Goal: Task Accomplishment & Management: Complete application form

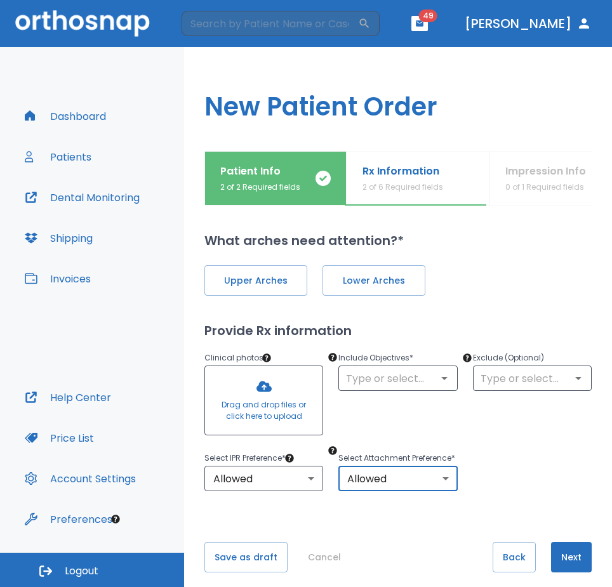
scroll to position [26, 0]
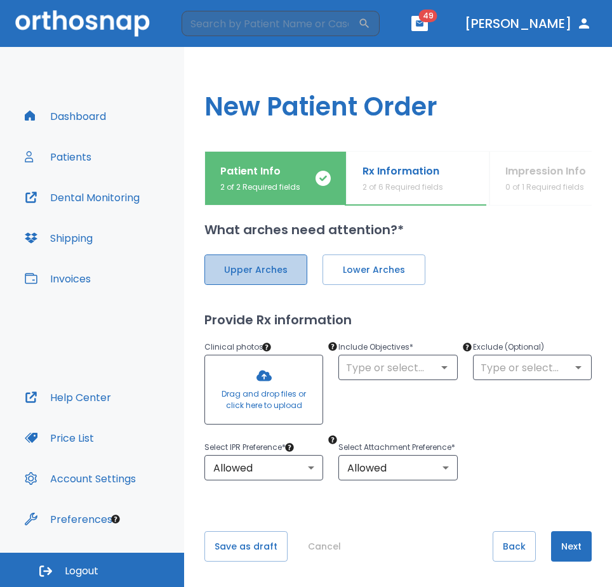
click at [265, 263] on span "Upper Arches" at bounding box center [256, 269] width 76 height 13
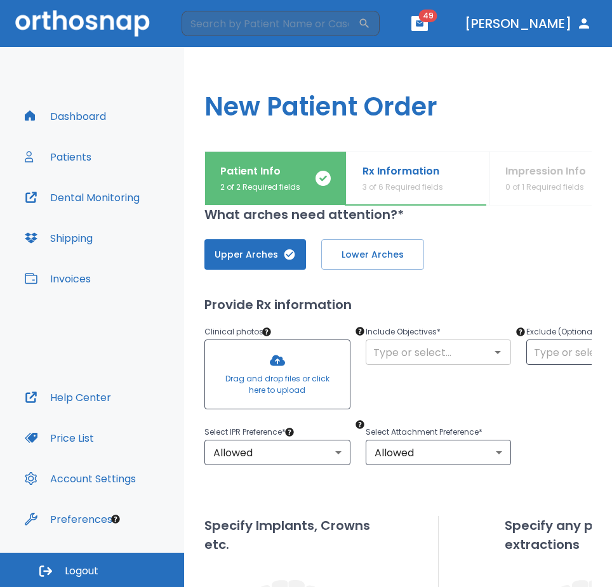
click at [496, 352] on icon "Open" at bounding box center [497, 352] width 6 height 3
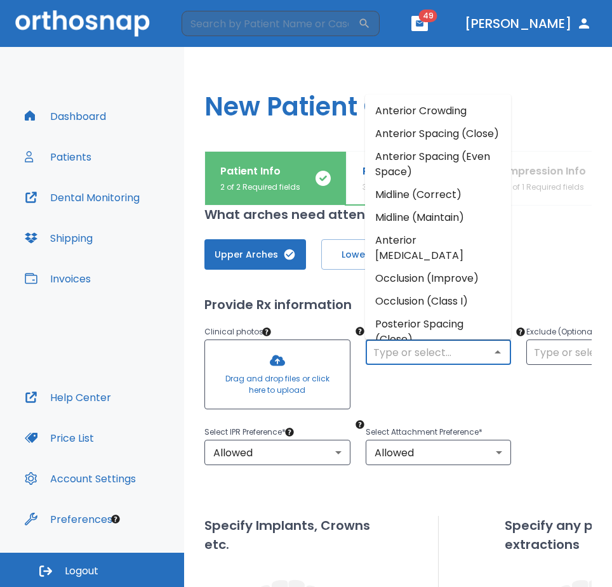
click at [458, 106] on li "Anterior Crowding" at bounding box center [438, 111] width 146 height 23
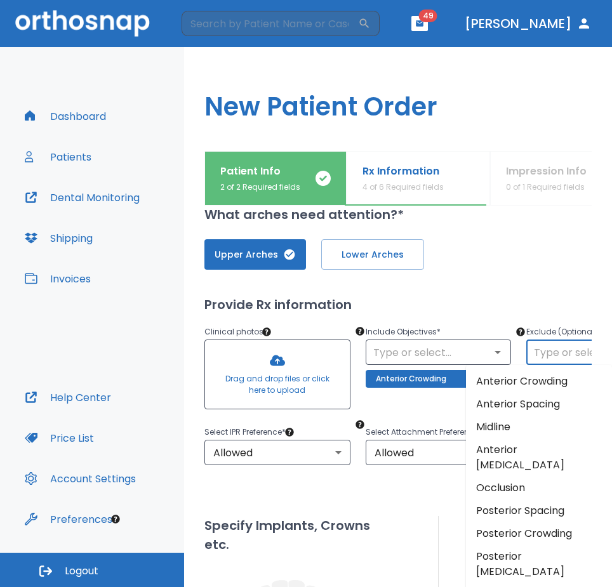
click at [549, 353] on input "text" at bounding box center [599, 352] width 138 height 18
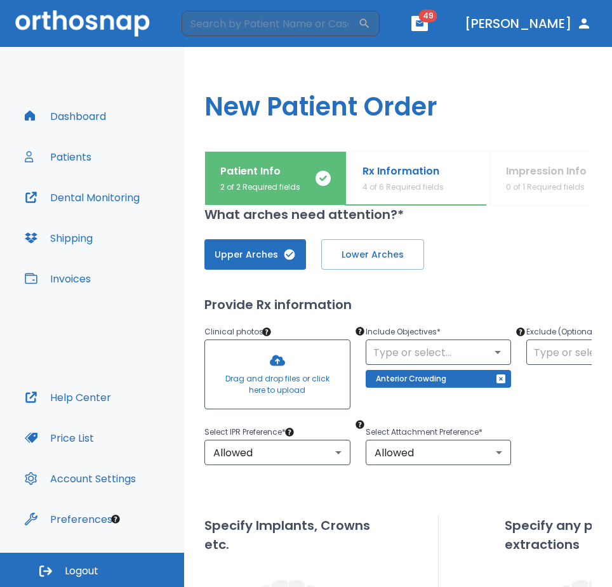
click at [489, 239] on div "Upper Arches Lower Arches" at bounding box center [438, 254] width 468 height 30
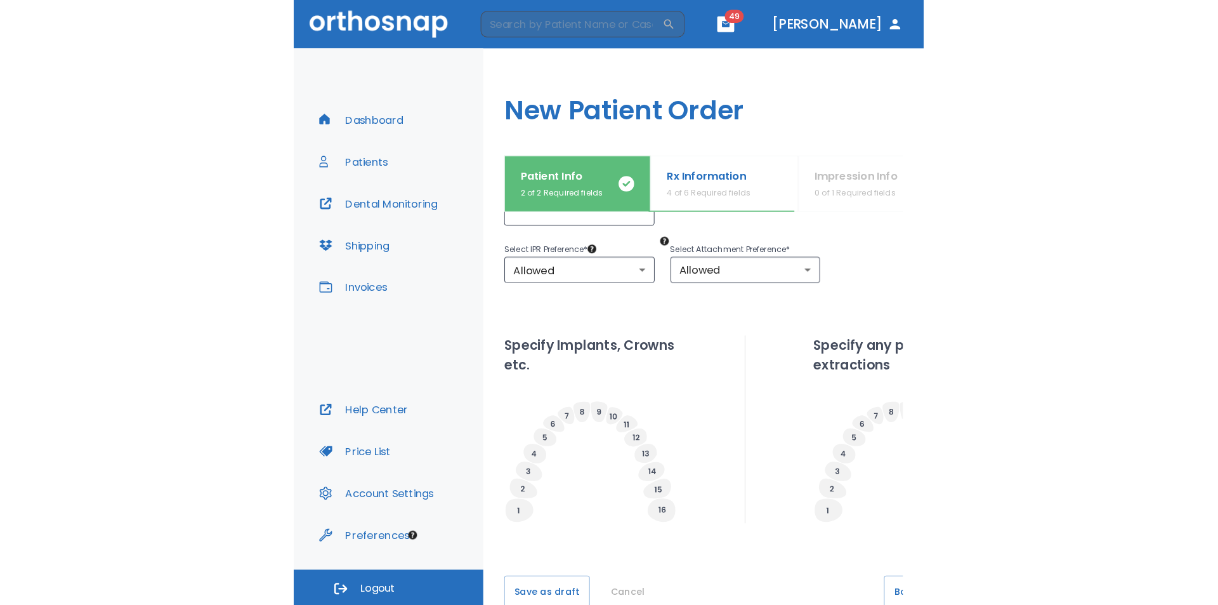
scroll to position [253, 0]
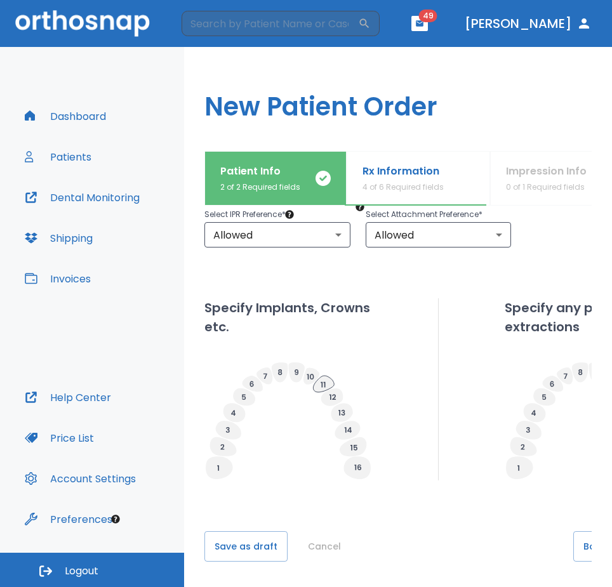
click at [326, 376] on icon at bounding box center [323, 384] width 21 height 16
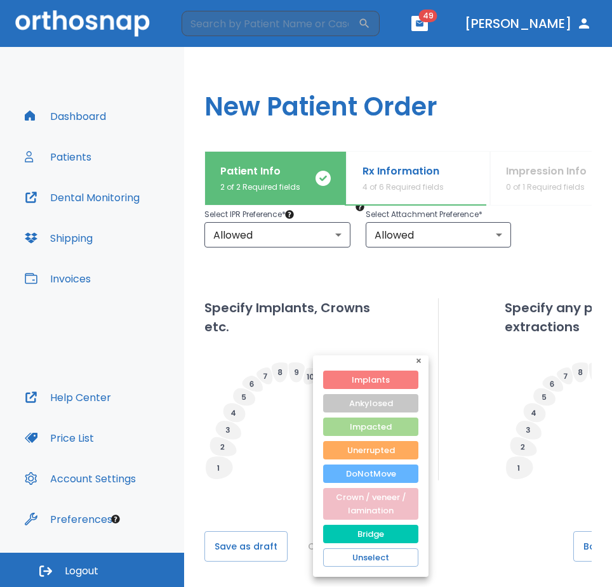
click at [299, 408] on div at bounding box center [306, 293] width 612 height 587
click at [418, 360] on icon "button" at bounding box center [418, 360] width 4 height 4
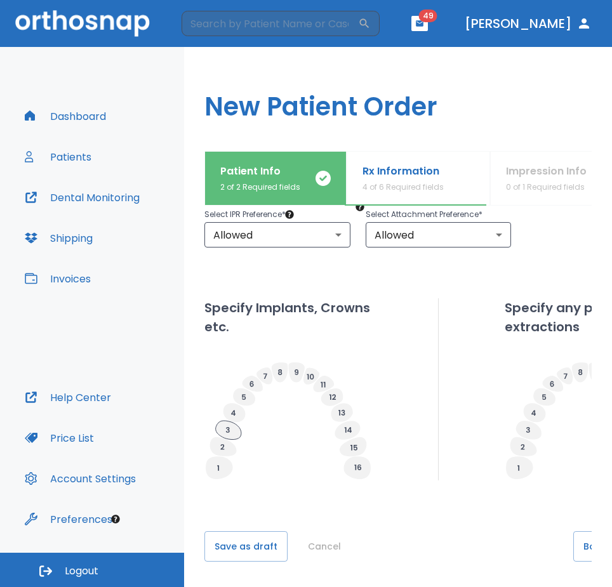
click at [235, 422] on icon at bounding box center [228, 430] width 25 height 19
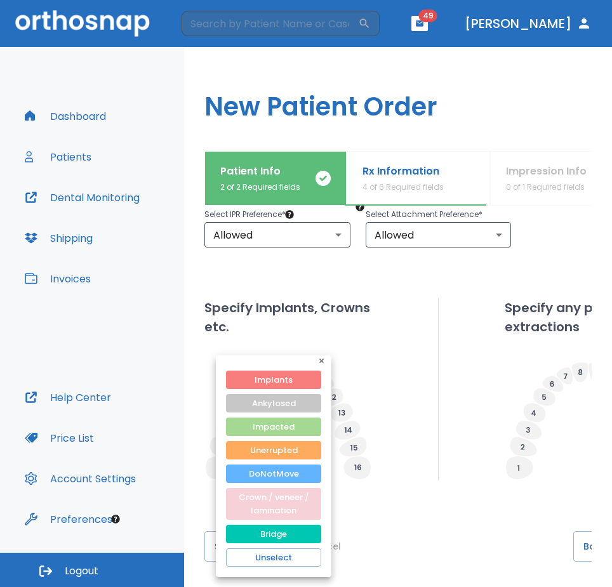
click at [279, 502] on button "Crown / veneer / lamination" at bounding box center [273, 504] width 95 height 32
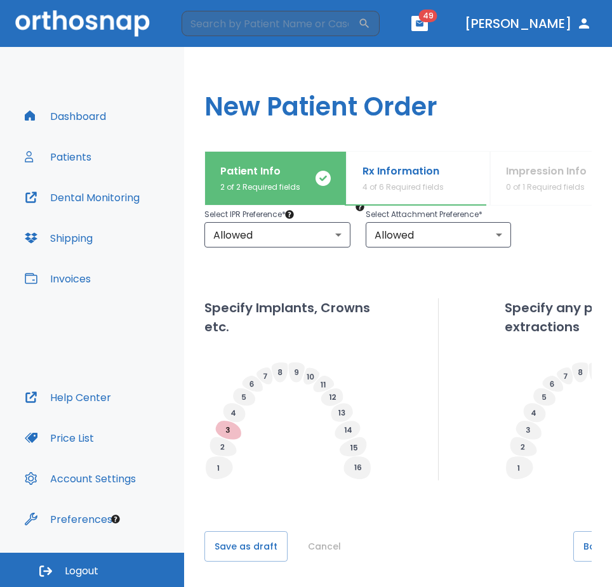
click at [232, 391] on icon at bounding box center [288, 421] width 168 height 119
click at [232, 403] on icon at bounding box center [234, 412] width 22 height 19
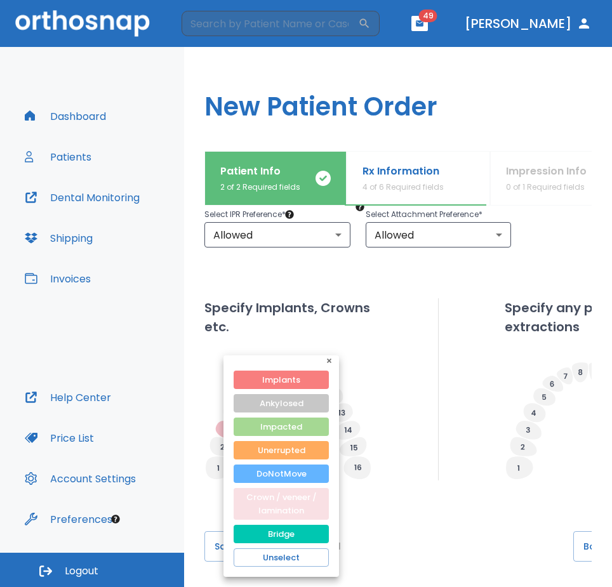
click at [296, 490] on button "Crown / veneer / lamination" at bounding box center [280, 504] width 95 height 32
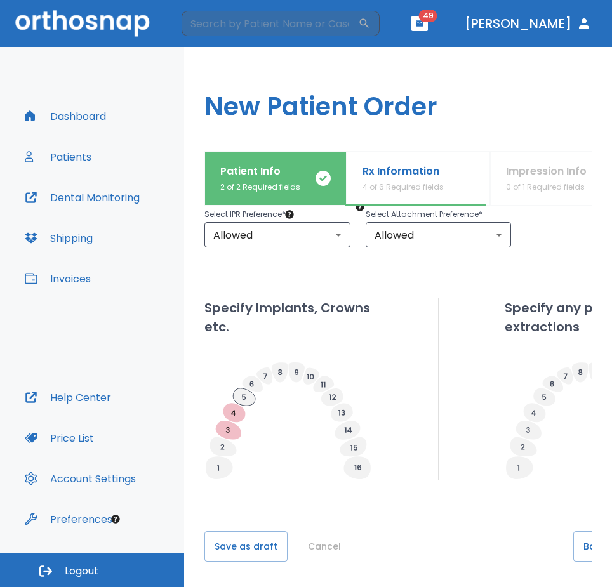
click at [247, 390] on icon at bounding box center [244, 396] width 22 height 17
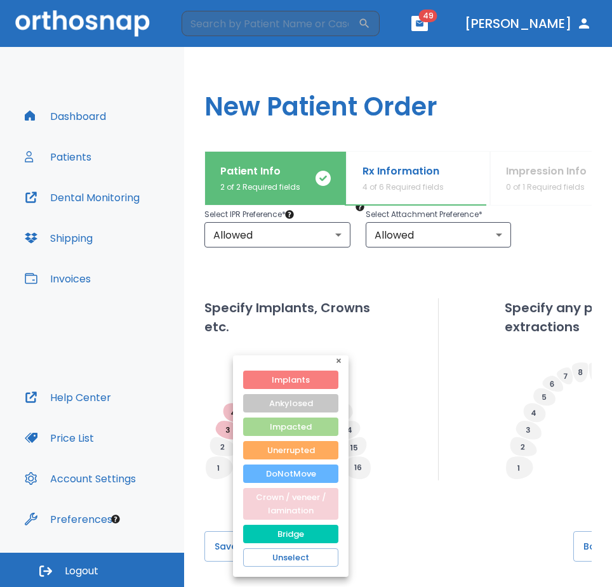
click at [285, 493] on button "Crown / veneer / lamination" at bounding box center [290, 504] width 95 height 32
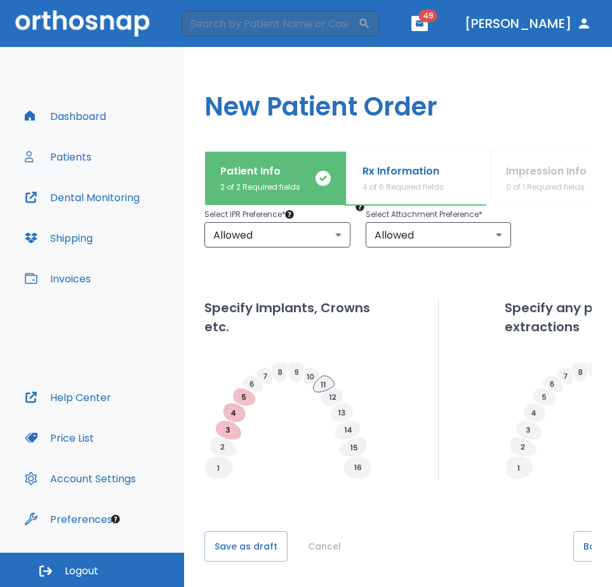
click at [326, 376] on icon at bounding box center [323, 384] width 21 height 16
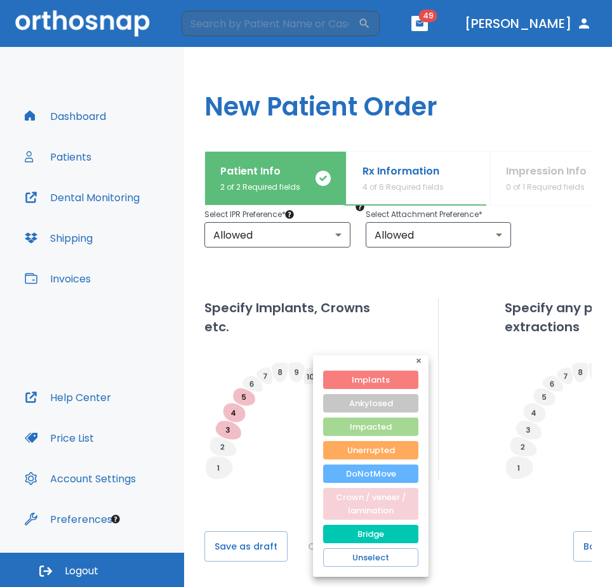
click at [370, 490] on button "Crown / veneer / lamination" at bounding box center [370, 504] width 95 height 32
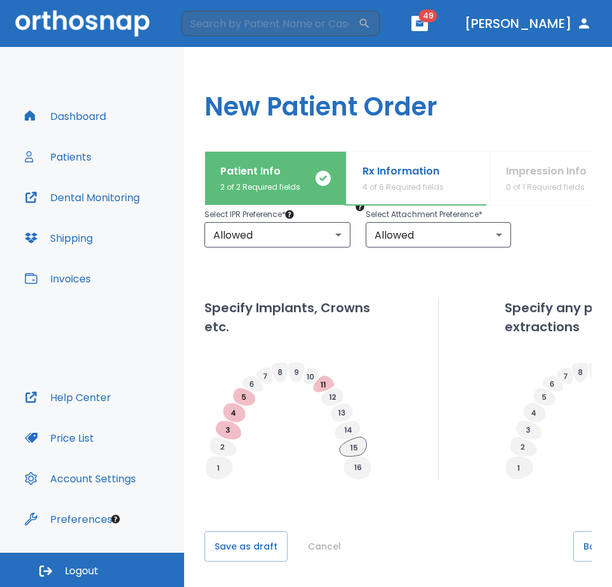
click at [357, 437] on icon at bounding box center [352, 446] width 27 height 19
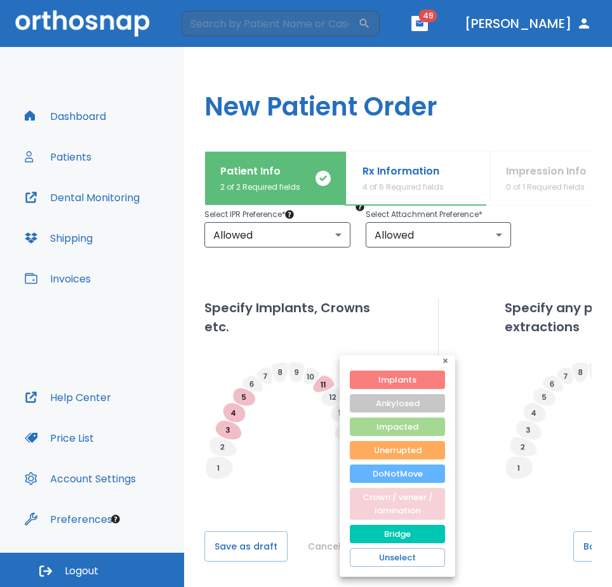
click at [369, 487] on div "Implants Ankylosed Impacted Unerrupted DoNotMove Crown / veneer / lamination Br…" at bounding box center [396, 474] width 115 height 206
click at [372, 498] on button "Crown / veneer / lamination" at bounding box center [397, 504] width 95 height 32
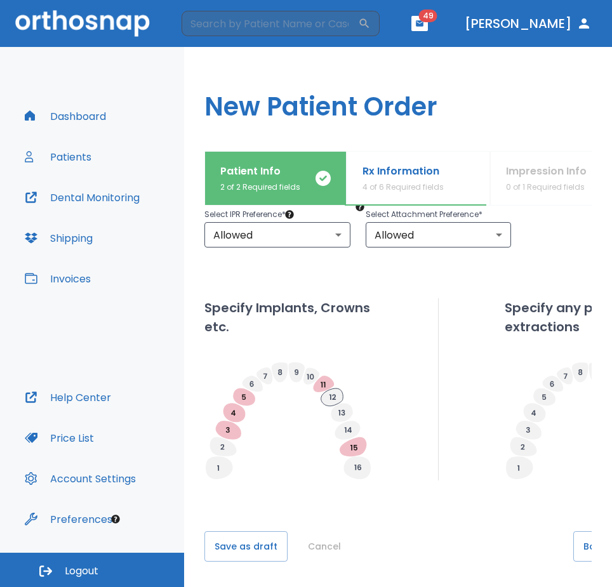
click at [336, 388] on icon at bounding box center [332, 397] width 22 height 18
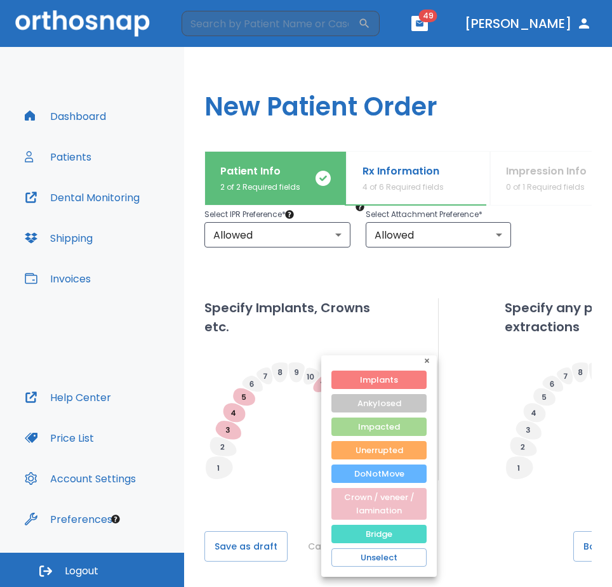
click at [357, 526] on button "Bridge" at bounding box center [378, 534] width 95 height 18
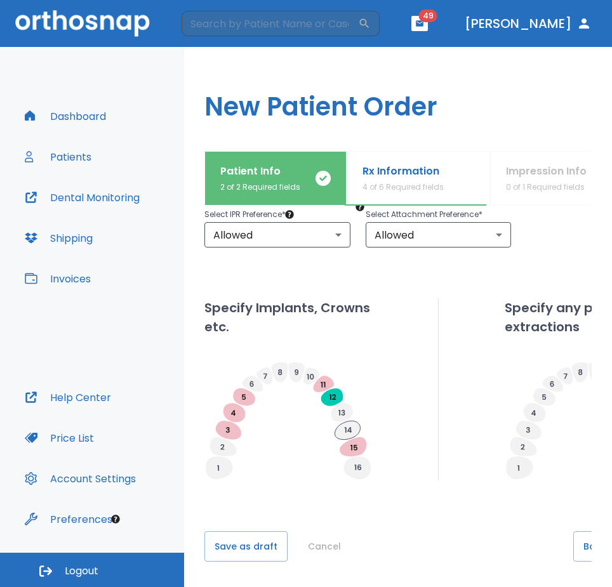
click at [347, 421] on icon at bounding box center [346, 430] width 25 height 18
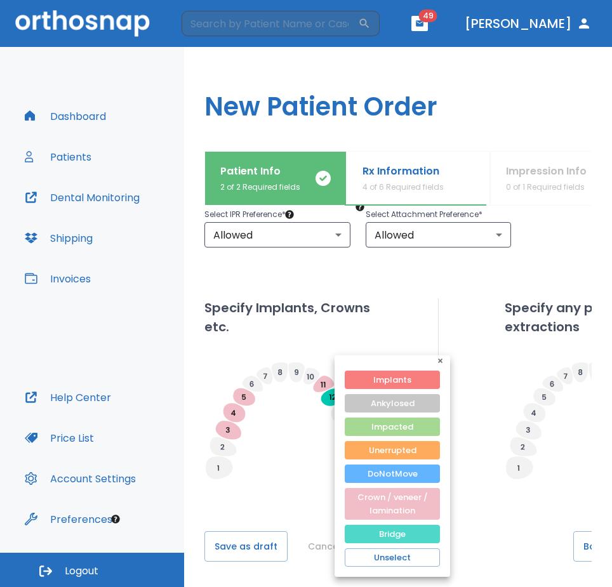
click at [376, 525] on button "Bridge" at bounding box center [392, 534] width 95 height 18
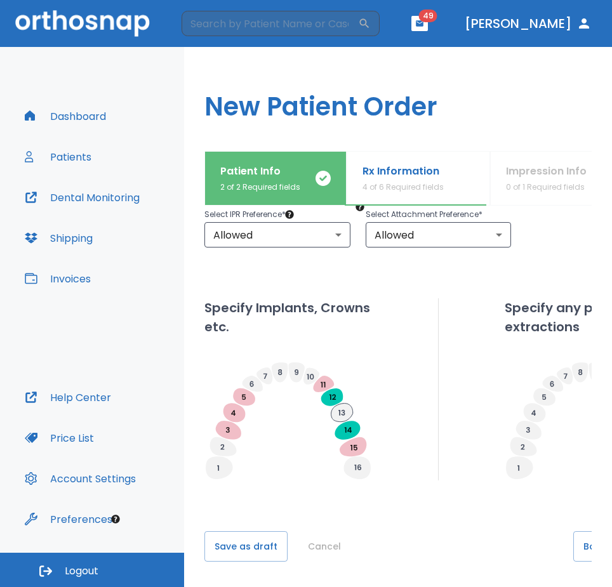
click at [352, 404] on icon at bounding box center [342, 413] width 22 height 18
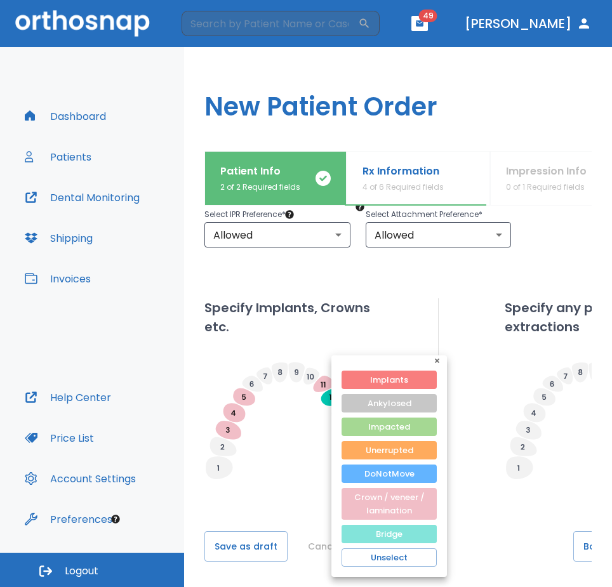
click at [385, 536] on button "Bridge" at bounding box center [388, 534] width 95 height 18
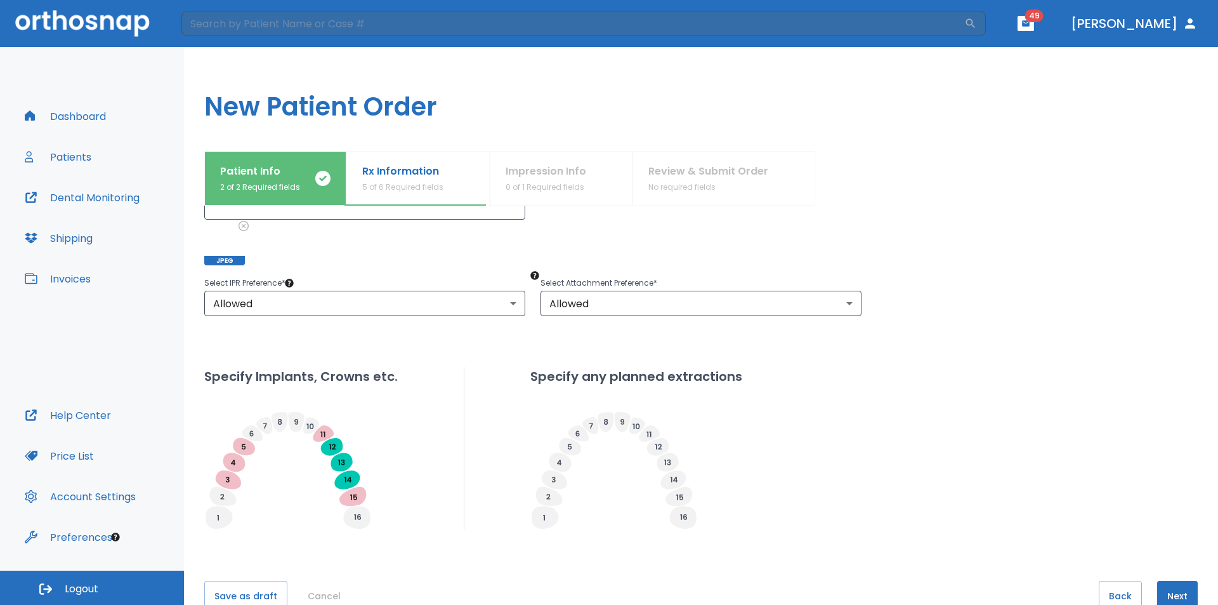
scroll to position [247, 0]
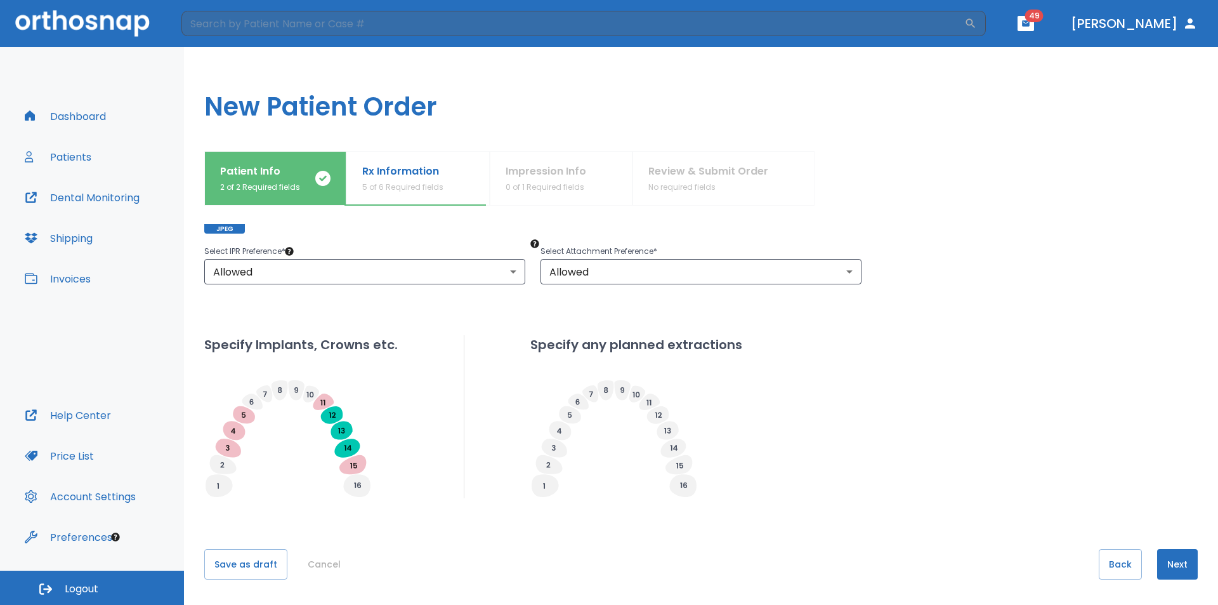
click at [611, 561] on button "Next" at bounding box center [1177, 564] width 41 height 30
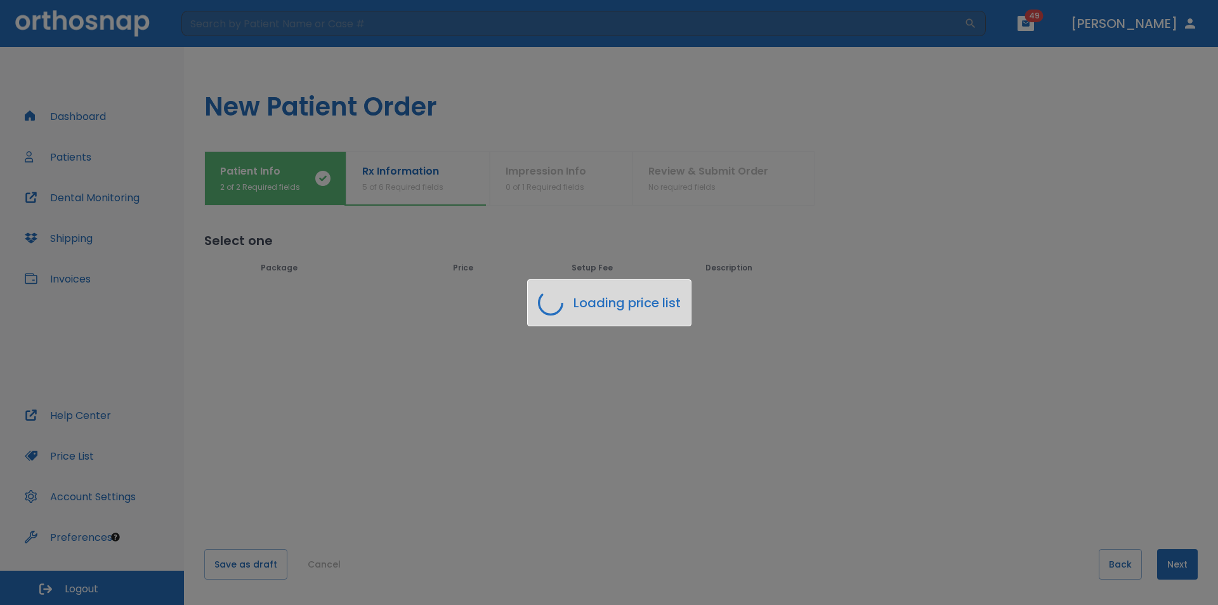
scroll to position [0, 0]
click at [611, 412] on div "Loading price list" at bounding box center [609, 302] width 1218 height 605
click at [611, 367] on div "Loading price list" at bounding box center [609, 302] width 1218 height 605
click at [611, 565] on div "Loading price list" at bounding box center [609, 302] width 1218 height 605
click at [611, 357] on div "Loading price list" at bounding box center [609, 302] width 1218 height 605
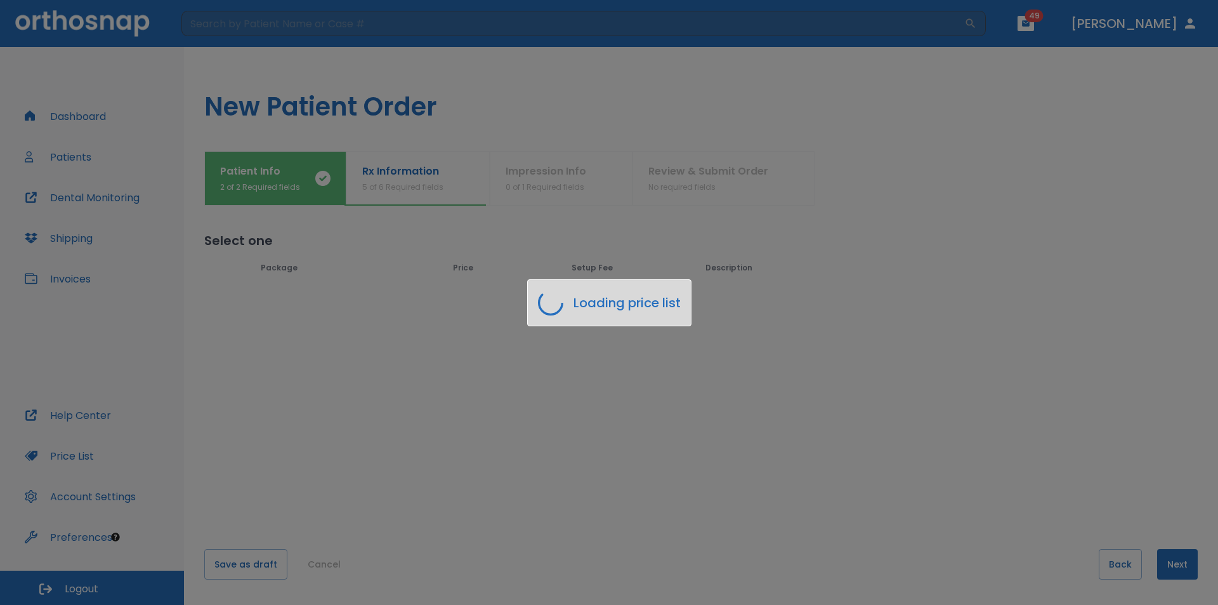
drag, startPoint x: 1178, startPoint y: 555, endPoint x: 1071, endPoint y: 570, distance: 107.6
click at [611, 556] on div "Loading price list" at bounding box center [609, 302] width 1218 height 605
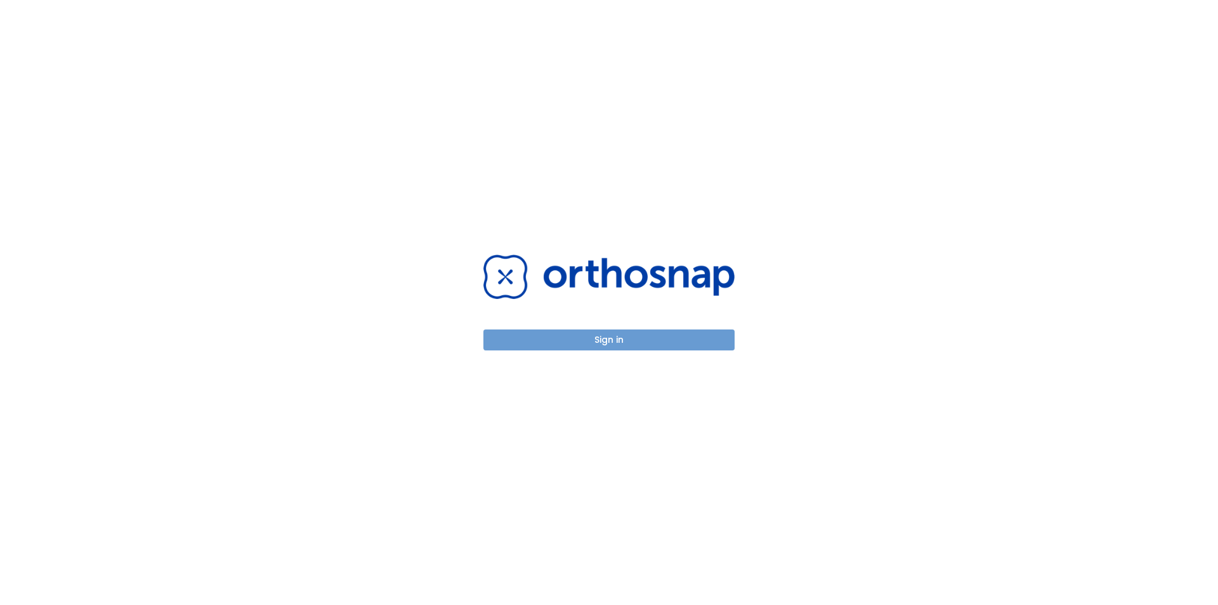
click at [700, 334] on button "Sign in" at bounding box center [608, 339] width 251 height 21
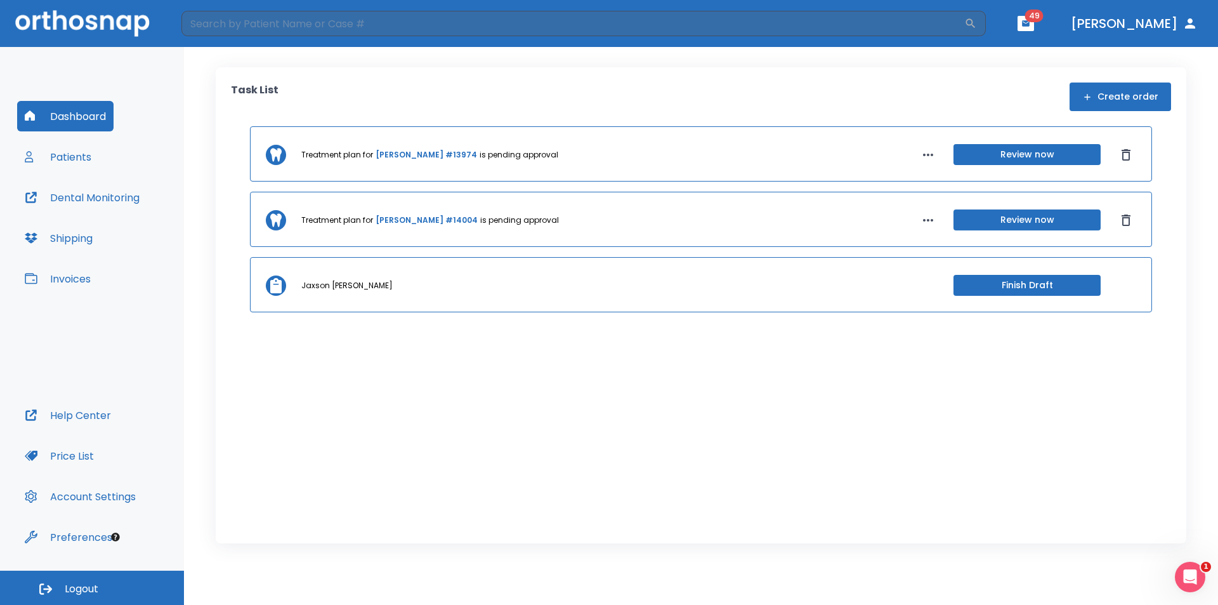
click at [62, 158] on button "Patients" at bounding box center [58, 156] width 82 height 30
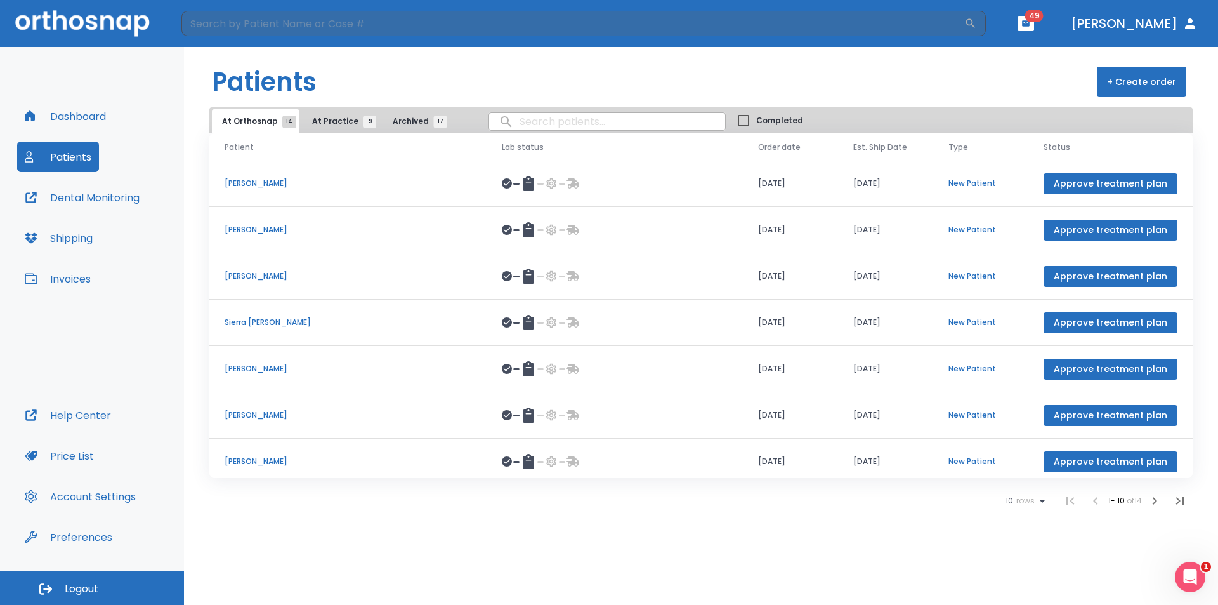
click at [511, 122] on input "search" at bounding box center [607, 121] width 236 height 25
click at [1128, 77] on button "+ Create order" at bounding box center [1141, 82] width 89 height 30
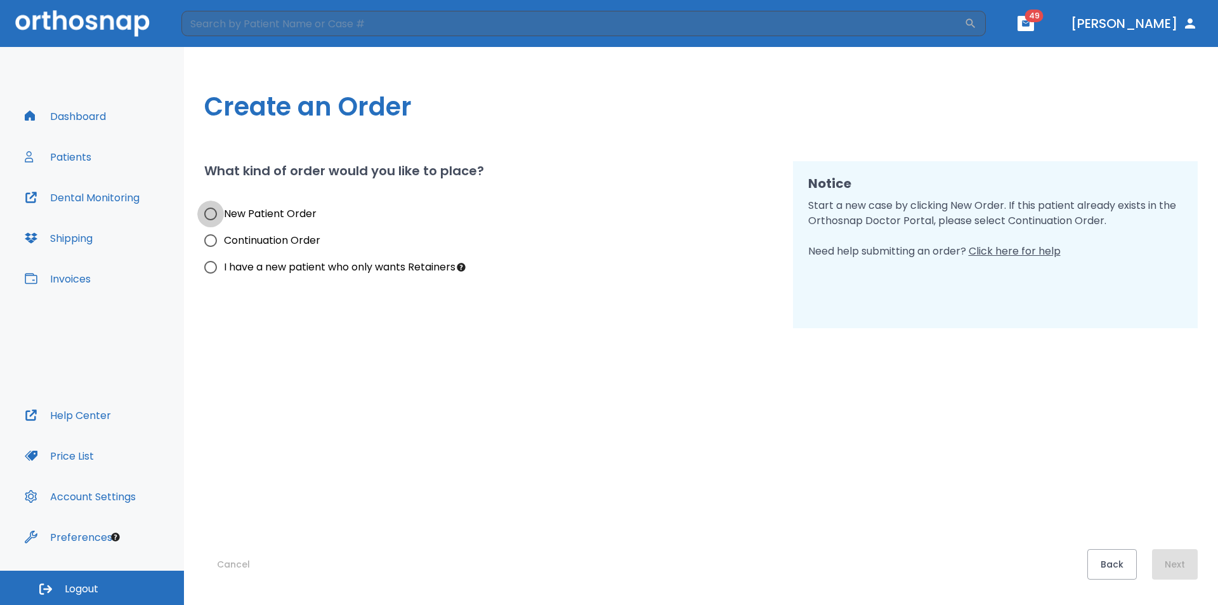
click at [209, 211] on input "New Patient Order" at bounding box center [210, 214] width 27 height 27
radio input "true"
click at [1176, 563] on button "Next" at bounding box center [1175, 564] width 46 height 30
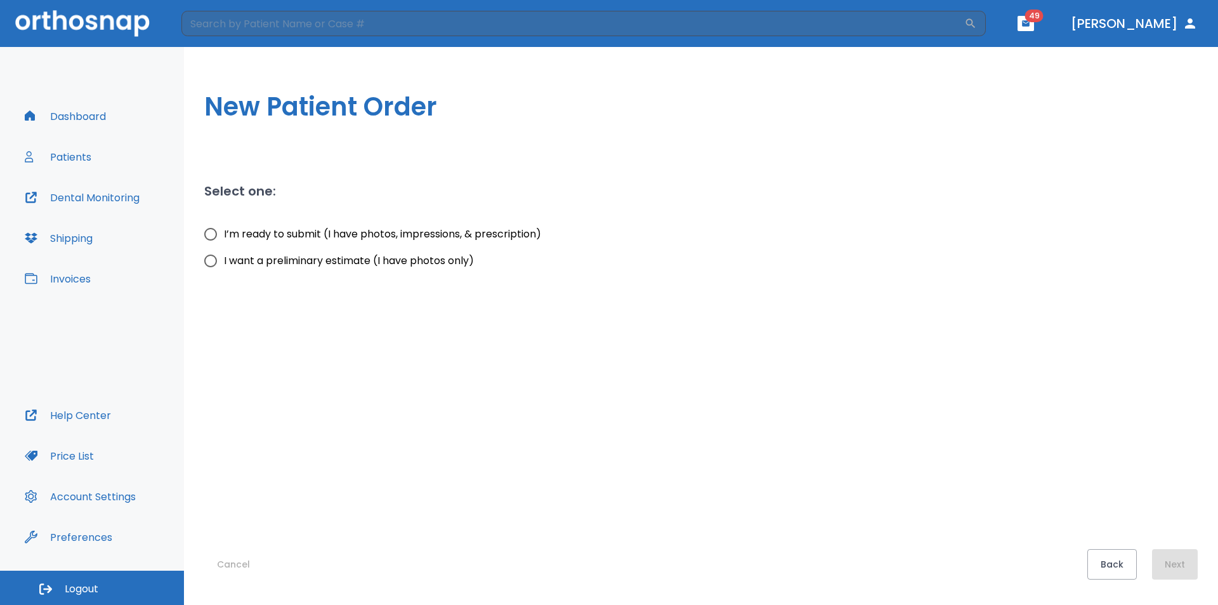
click at [213, 232] on input "I’m ready to submit (I have photos, impressions, & prescription)" at bounding box center [210, 234] width 27 height 27
radio input "true"
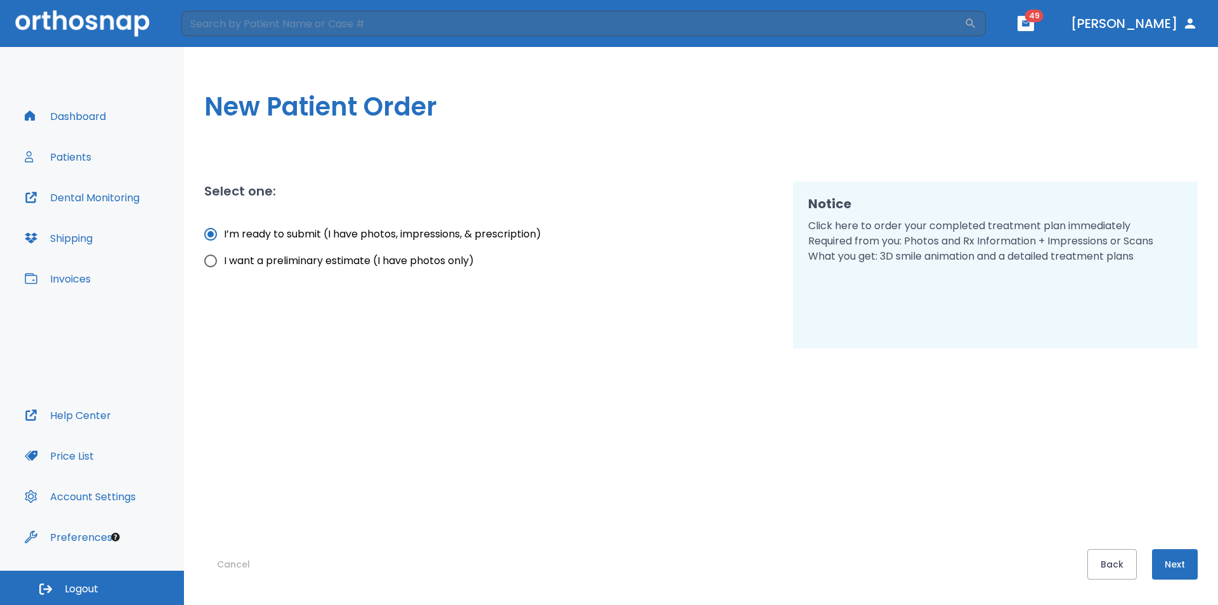
click at [1186, 555] on button "Next" at bounding box center [1175, 564] width 46 height 30
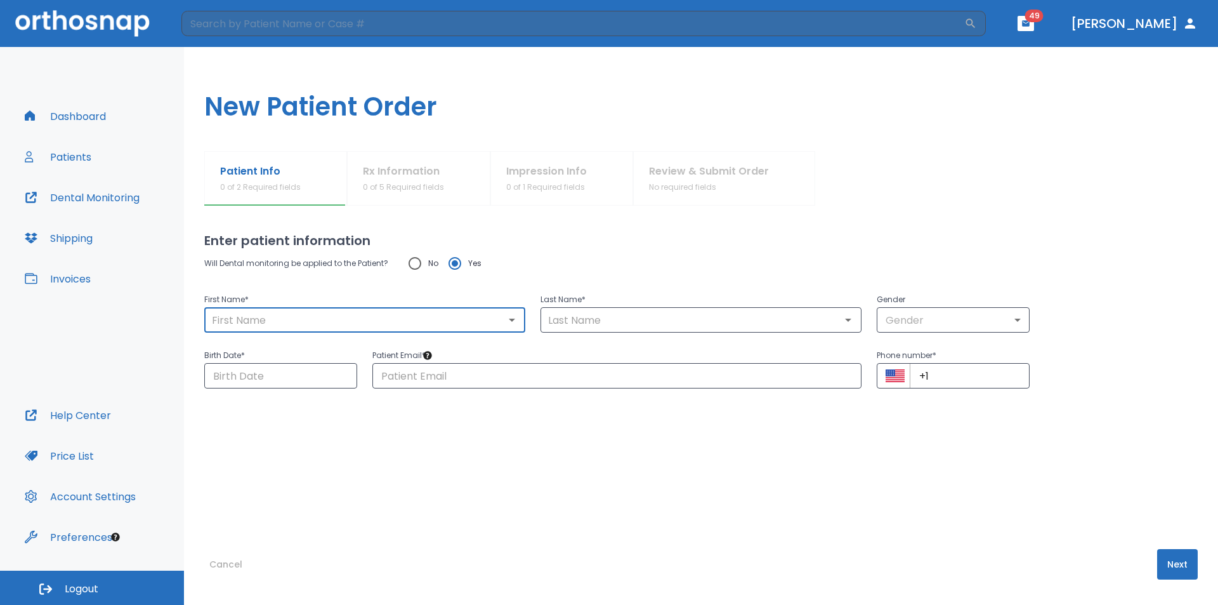
click at [260, 319] on input "text" at bounding box center [364, 320] width 313 height 18
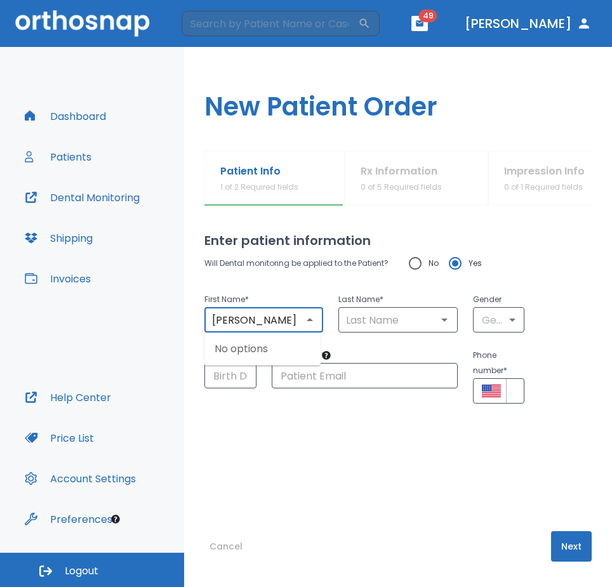
type input "[PERSON_NAME]"
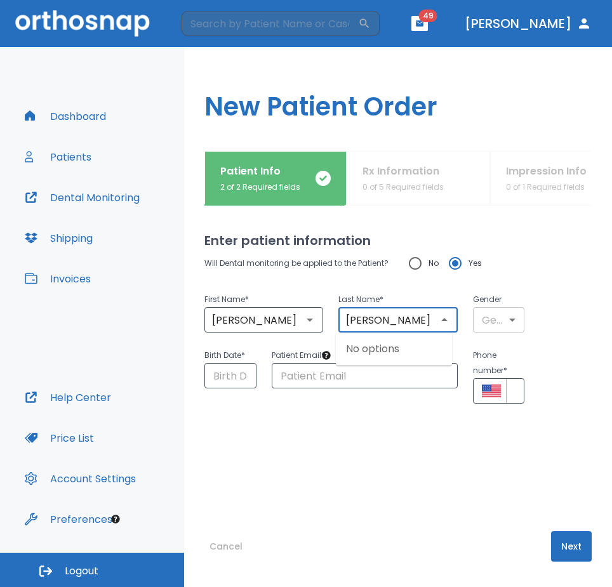
type input "[PERSON_NAME]"
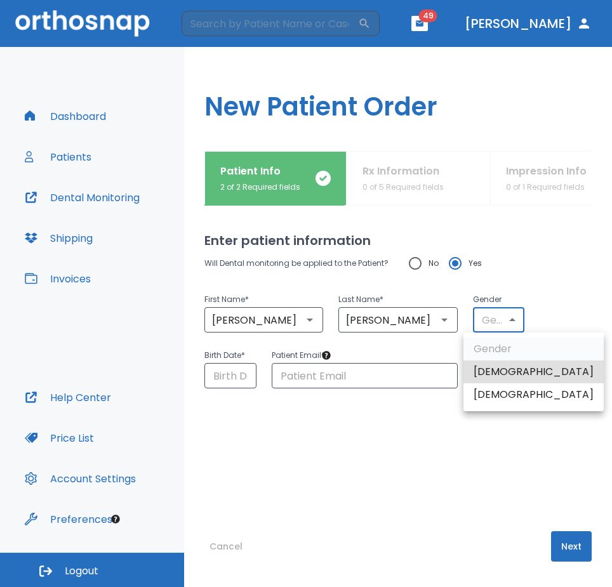
click at [499, 312] on body "​ 49 [PERSON_NAME] Dashboard Patients Dental Monitoring Shipping Invoices Help …" at bounding box center [306, 293] width 612 height 587
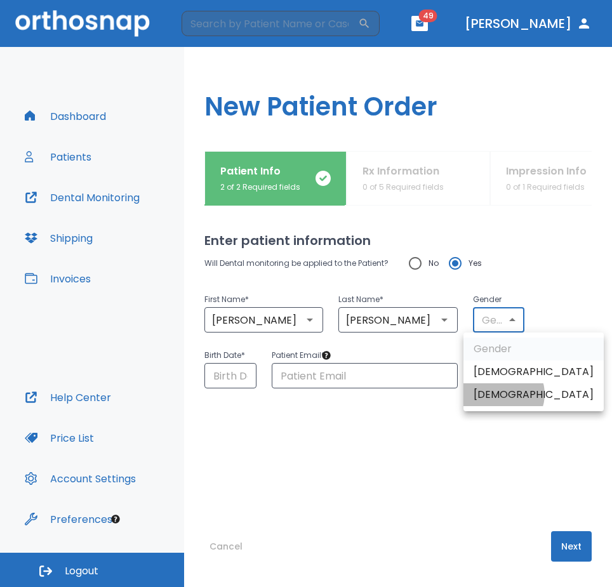
click at [503, 394] on li "[DEMOGRAPHIC_DATA]" at bounding box center [533, 394] width 140 height 23
type input "0"
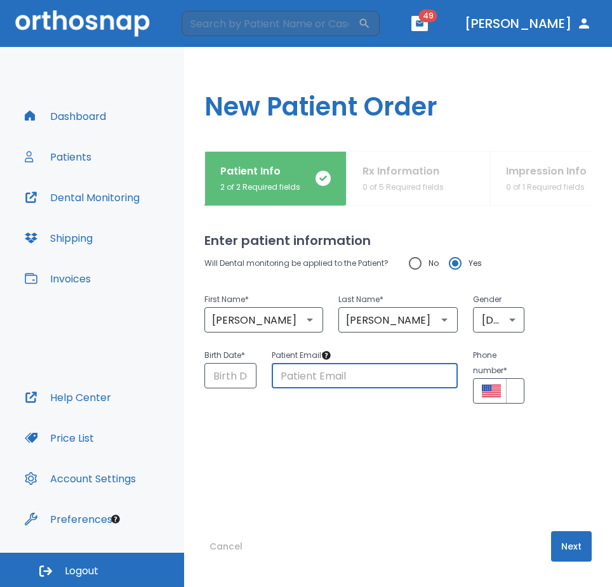
paste input "[PHONE_NUMBER]"
type input "[PHONE_NUMBER]"
click at [214, 379] on input "Choose date" at bounding box center [230, 375] width 52 height 25
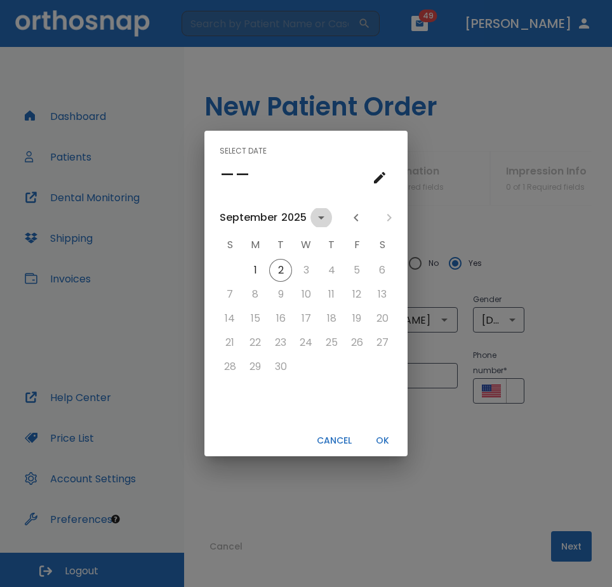
click at [319, 216] on icon "calendar view is open, switch to year view" at bounding box center [320, 217] width 15 height 15
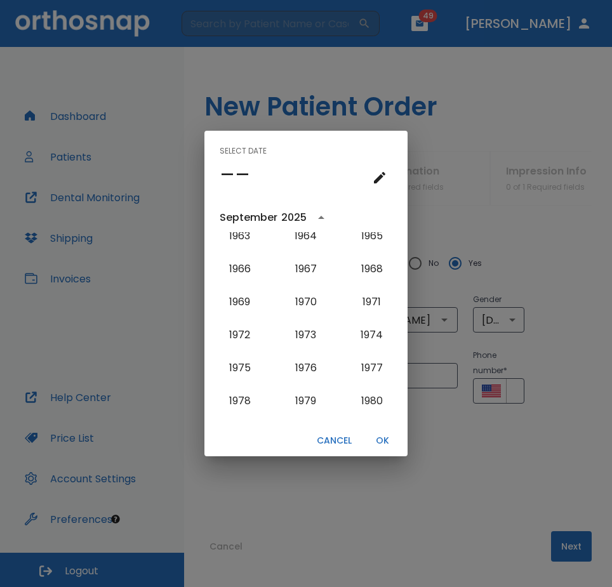
scroll to position [702, 0]
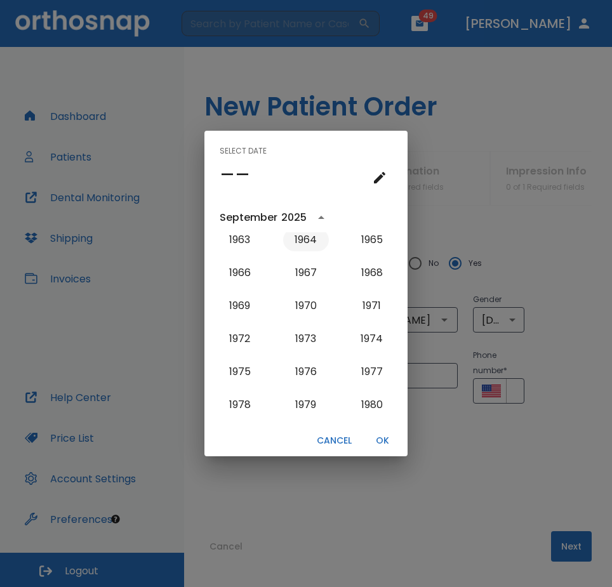
click at [299, 236] on button "1964" at bounding box center [306, 239] width 46 height 23
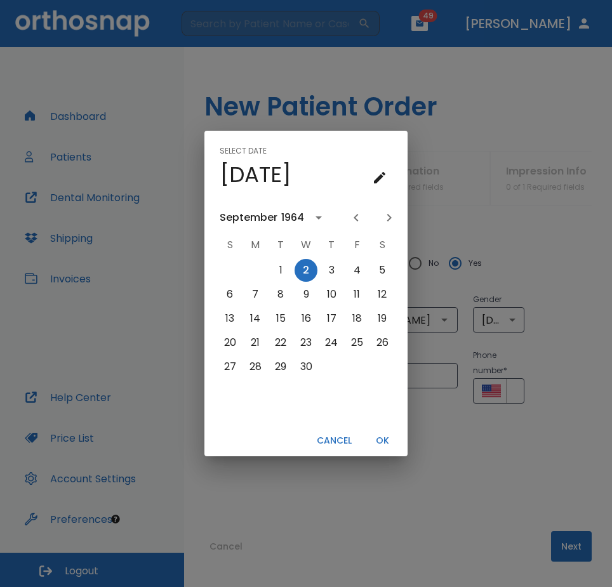
click at [246, 218] on div "September" at bounding box center [249, 217] width 58 height 15
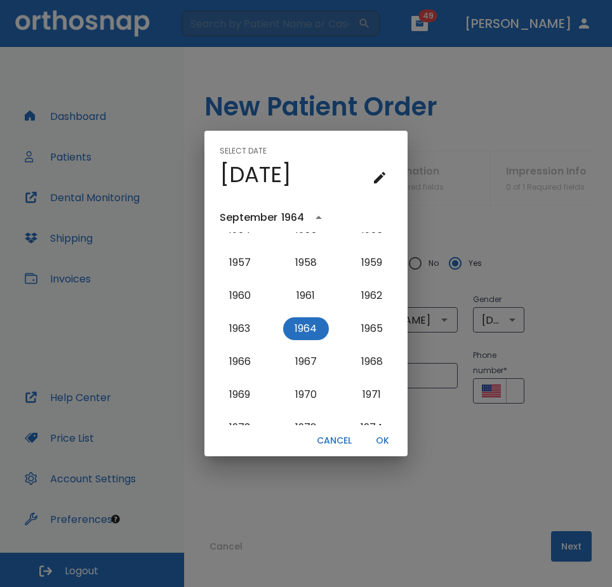
click at [318, 214] on icon "year view is open, switch to calendar view" at bounding box center [318, 217] width 15 height 15
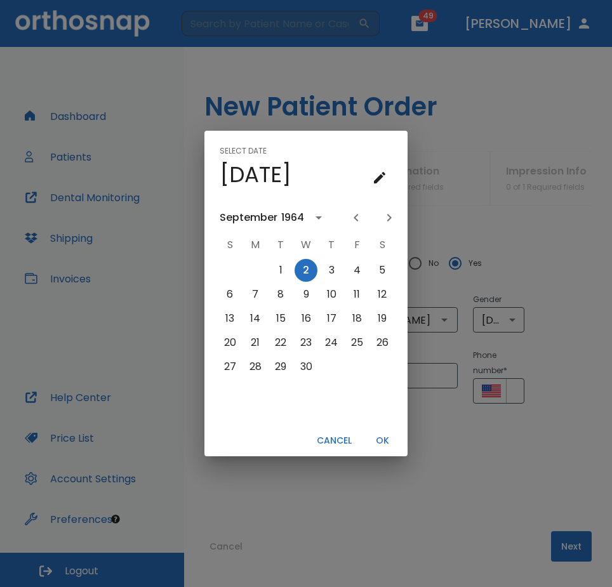
scroll to position [0, 0]
click at [355, 218] on icon "Previous month" at bounding box center [355, 217] width 15 height 15
click at [306, 268] on button "3" at bounding box center [305, 270] width 23 height 23
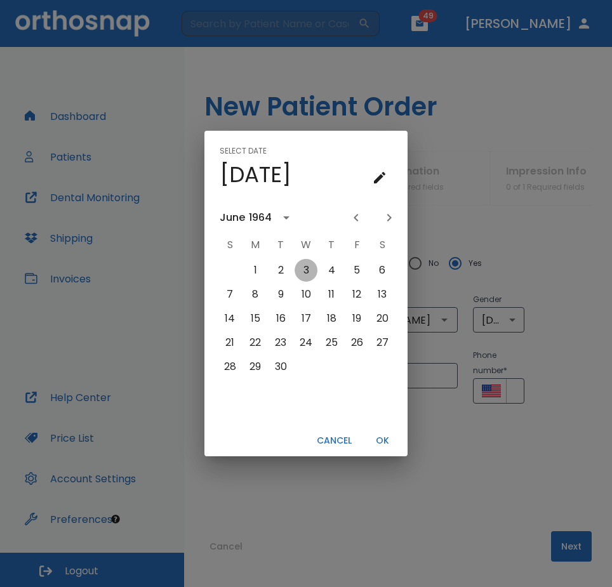
type input "[DATE]"
click at [386, 439] on button "OK" at bounding box center [382, 440] width 41 height 21
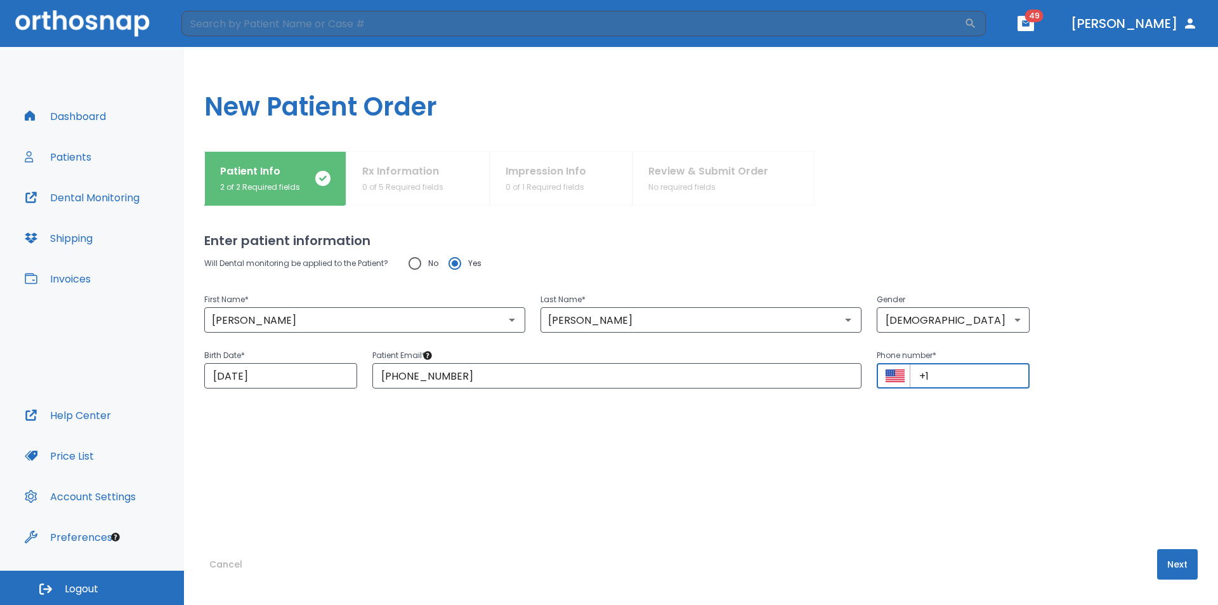
paste input "[PHONE_NUMBER]"
type input "[PHONE_NUMBER]"
click at [1180, 562] on button "Next" at bounding box center [1177, 564] width 41 height 30
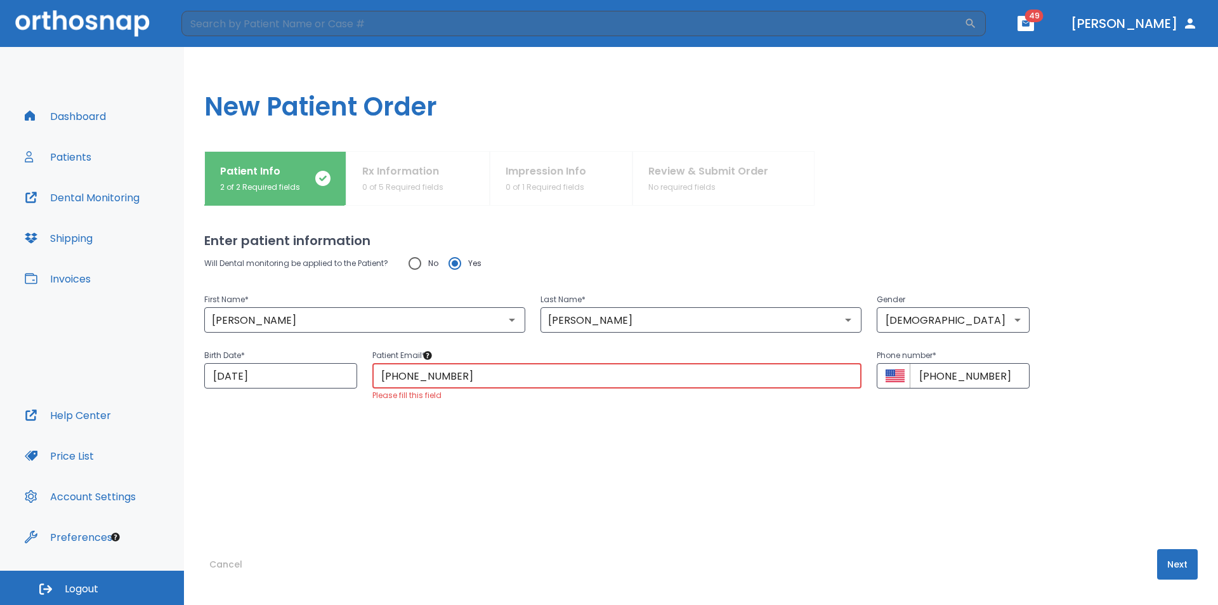
drag, startPoint x: 463, startPoint y: 372, endPoint x: 370, endPoint y: 372, distance: 93.3
click at [370, 372] on div "Patient Email * [PHONE_NUMBER] ​ Please fill this field" at bounding box center [609, 367] width 504 height 70
paste input "[EMAIL_ADDRESS][DOMAIN_NAME]"
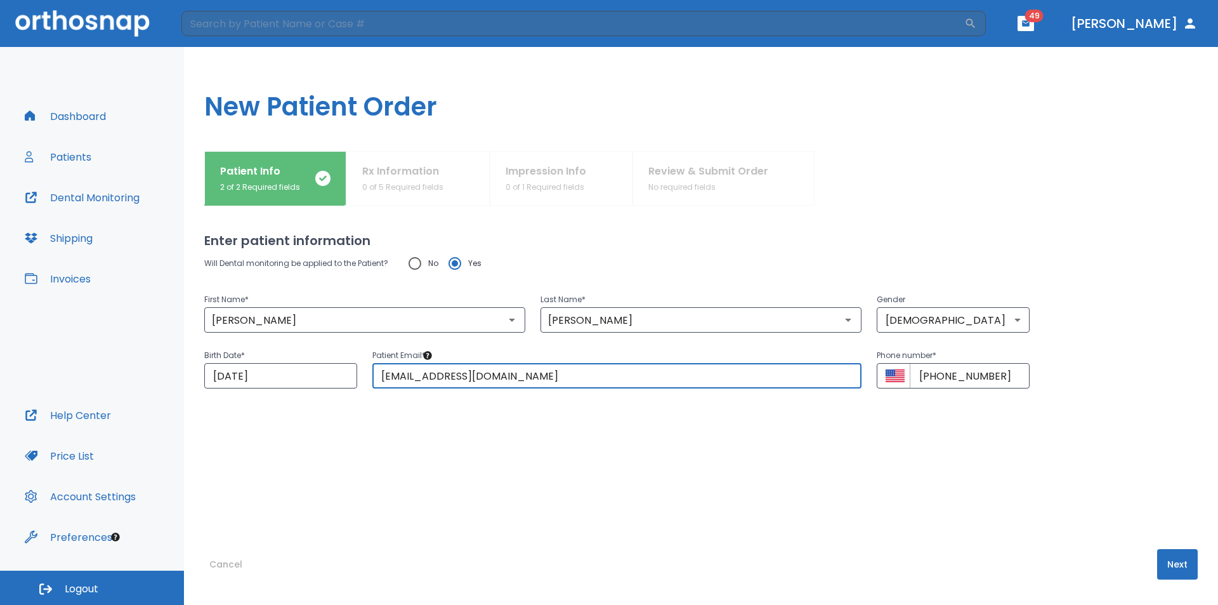
type input "[EMAIL_ADDRESS][DOMAIN_NAME]"
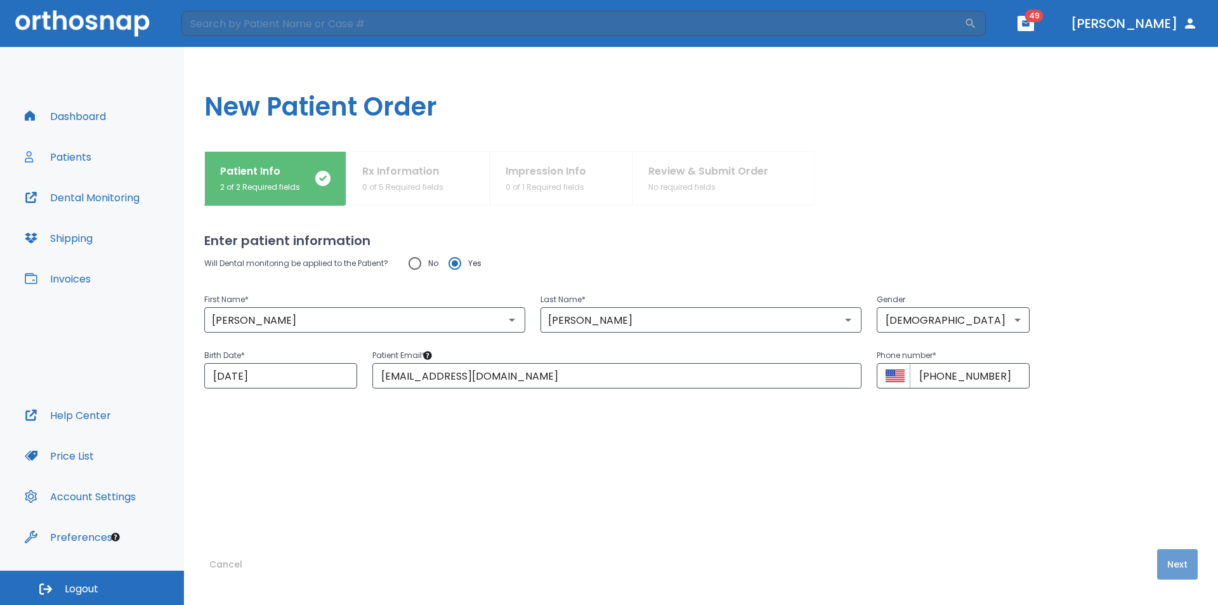
click at [1166, 565] on button "Next" at bounding box center [1177, 564] width 41 height 30
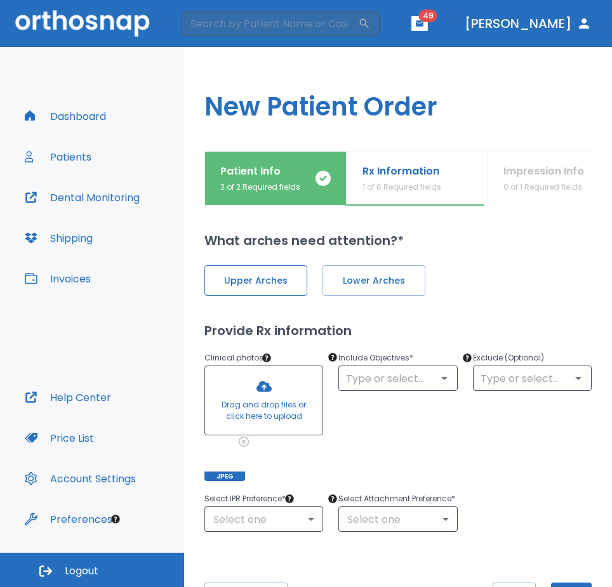
click at [282, 282] on span "Upper Arches" at bounding box center [256, 280] width 76 height 13
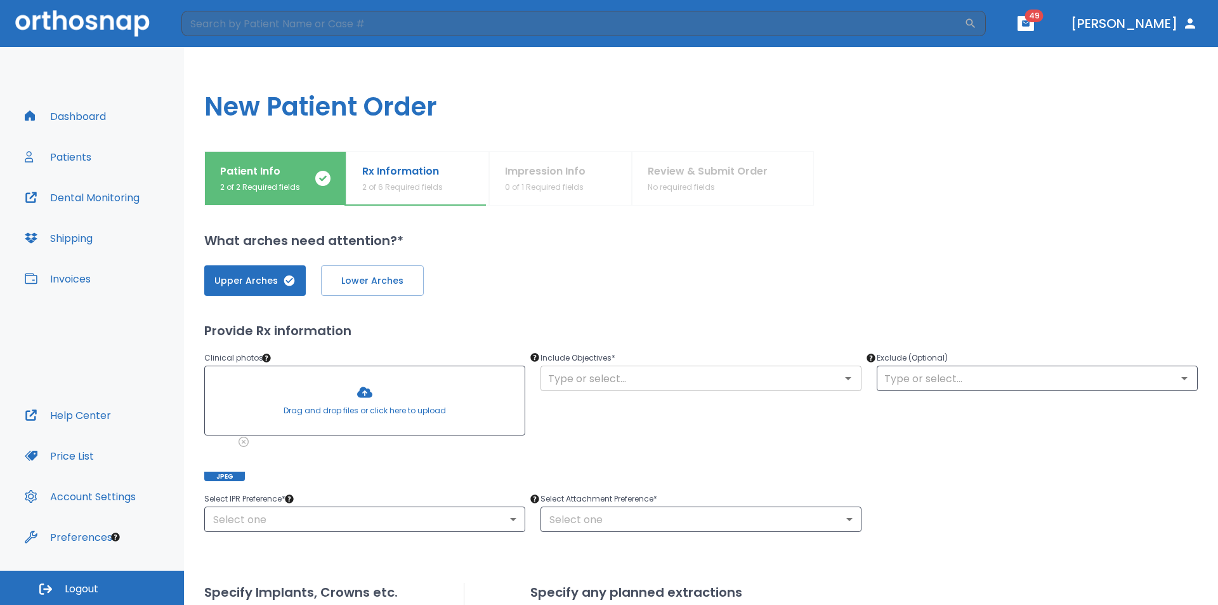
click at [827, 383] on input "text" at bounding box center [700, 378] width 313 height 18
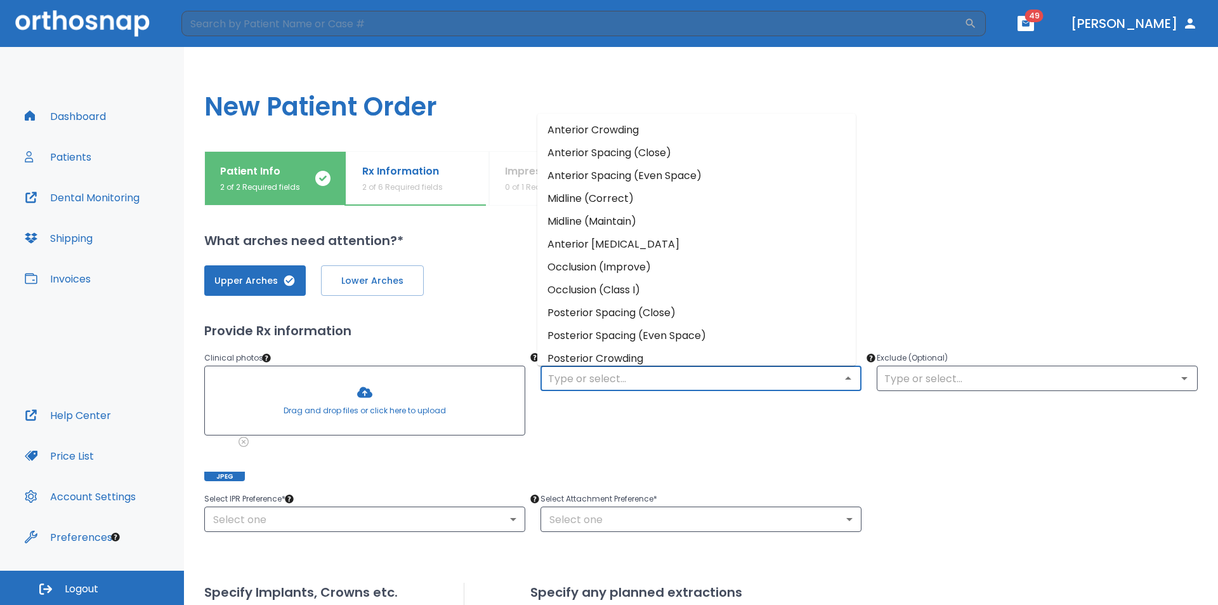
click at [620, 128] on li "Anterior Crowding" at bounding box center [696, 130] width 319 height 23
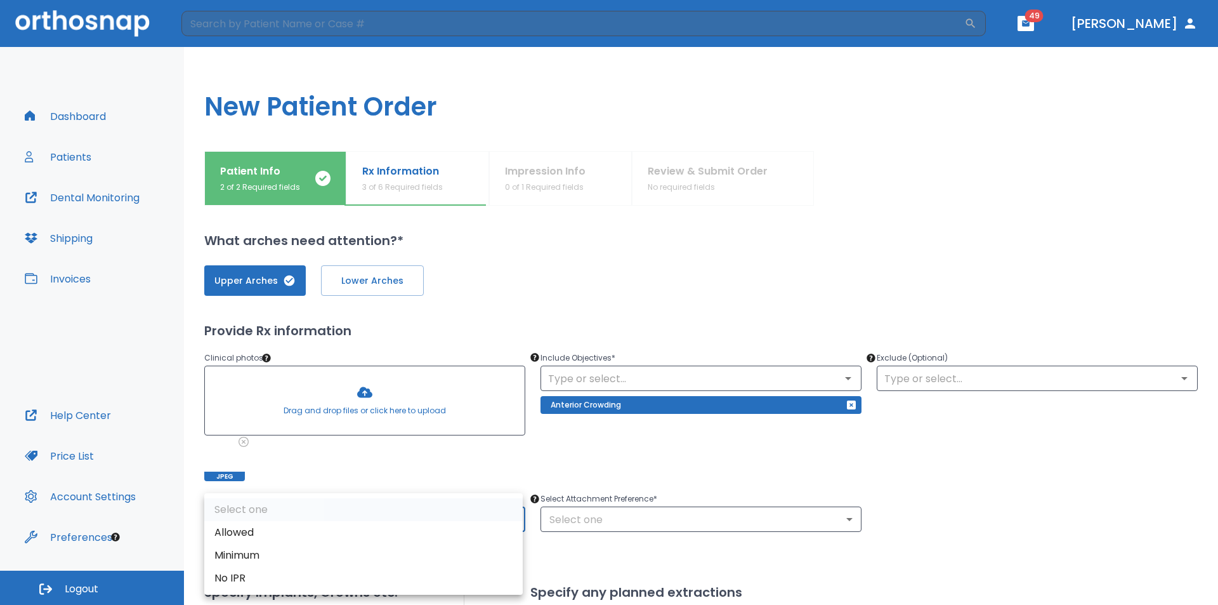
click at [463, 520] on body "​ 49 [PERSON_NAME] Dashboard Patients Dental Monitoring Shipping Invoices Help …" at bounding box center [609, 302] width 1218 height 605
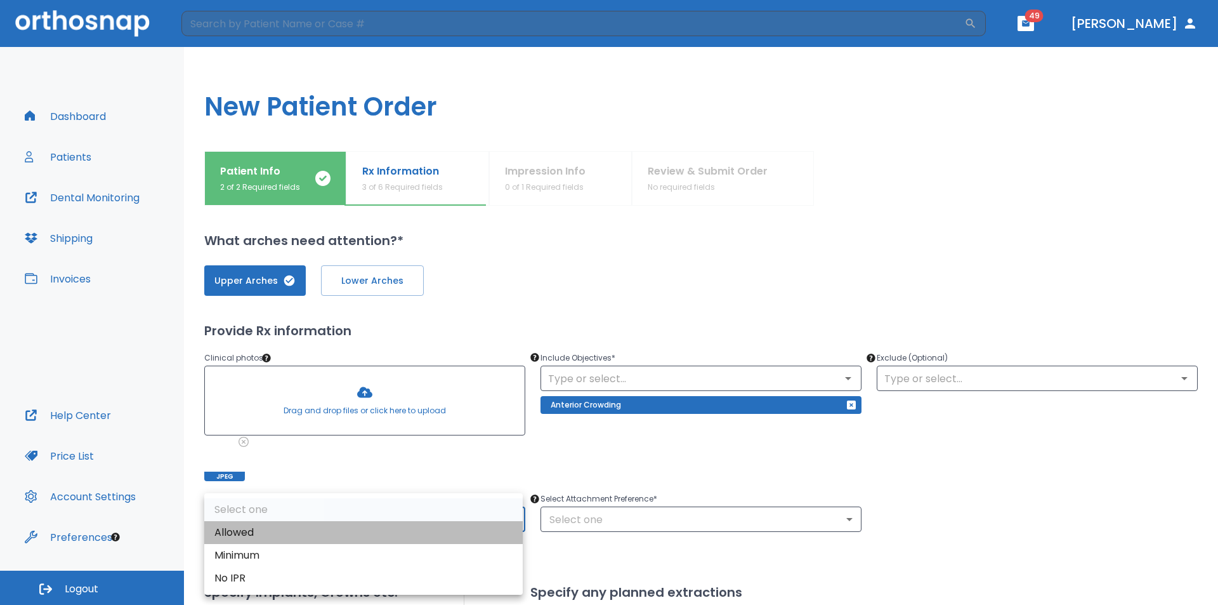
drag, startPoint x: 247, startPoint y: 525, endPoint x: 264, endPoint y: 525, distance: 17.1
click at [247, 526] on li "Allowed" at bounding box center [363, 532] width 319 height 23
type input "1"
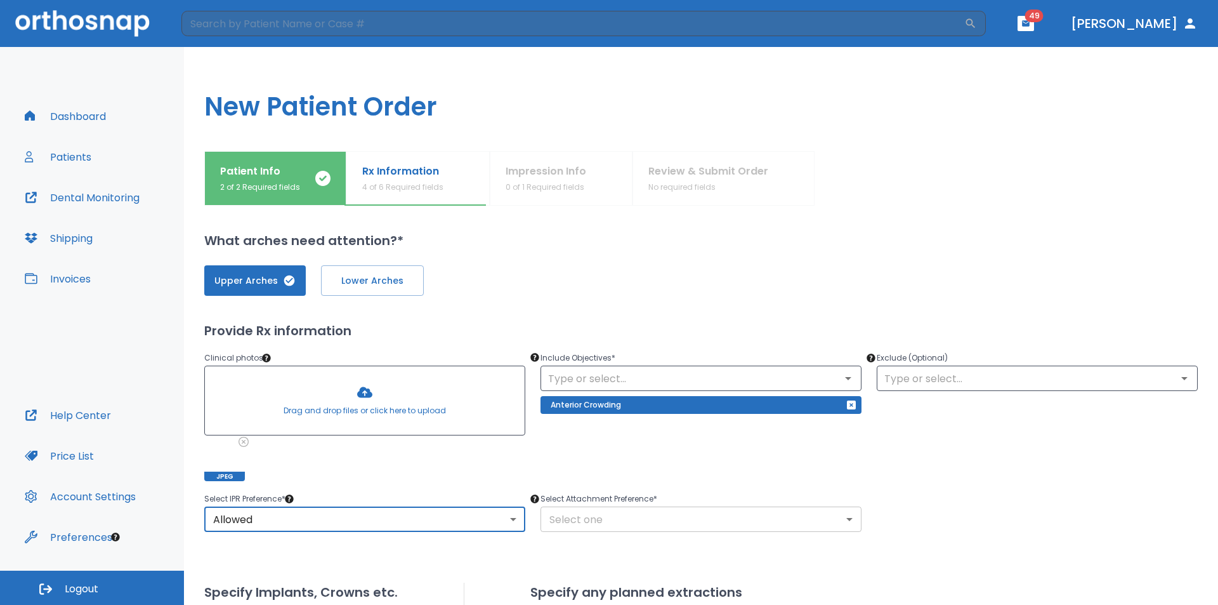
click at [668, 511] on body "​ 49 [PERSON_NAME] Dashboard Patients Dental Monitoring Shipping Invoices Help …" at bounding box center [609, 302] width 1218 height 605
click at [562, 531] on li "Allowed" at bounding box center [696, 532] width 319 height 23
type input "1"
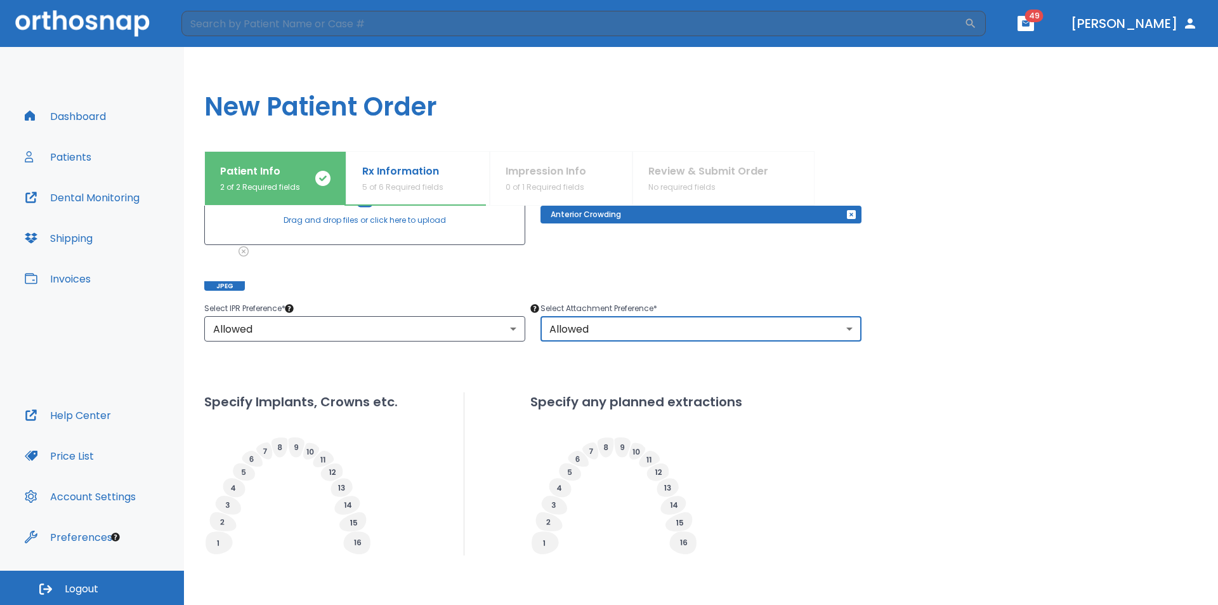
scroll to position [247, 0]
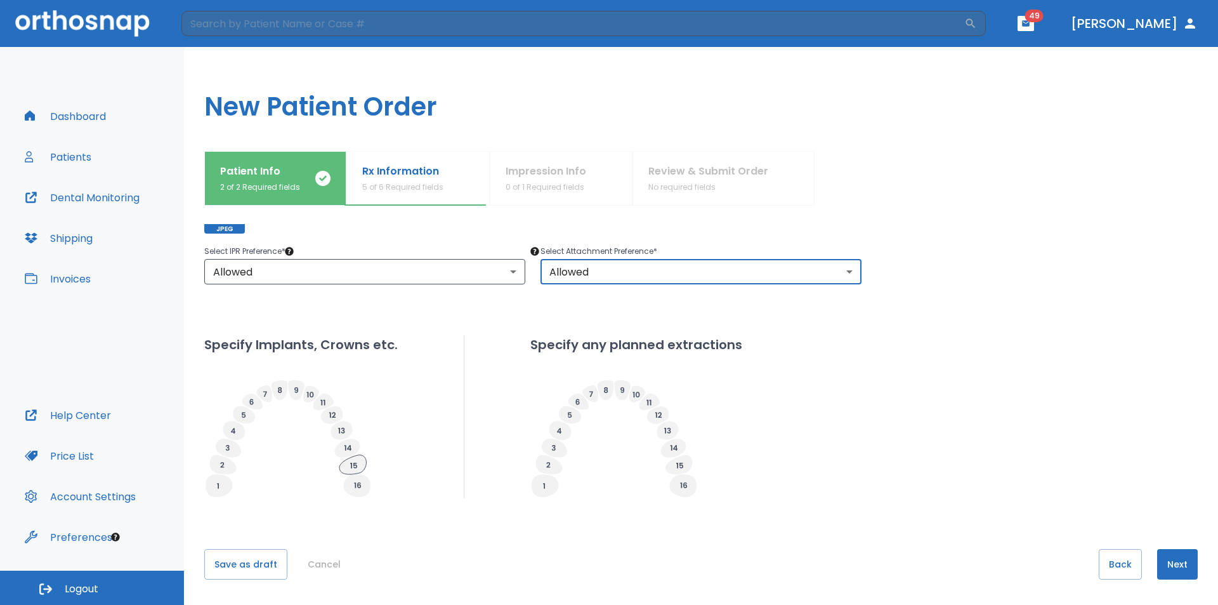
click at [352, 464] on icon at bounding box center [352, 464] width 27 height 19
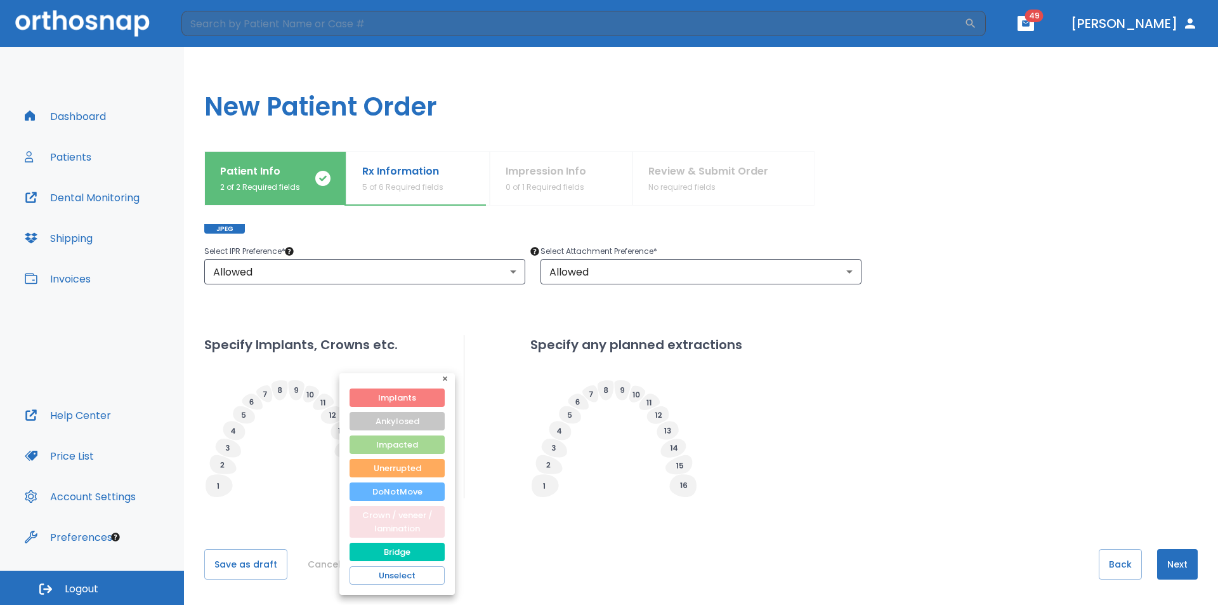
click at [430, 518] on button "Crown / veneer / lamination" at bounding box center [397, 522] width 95 height 32
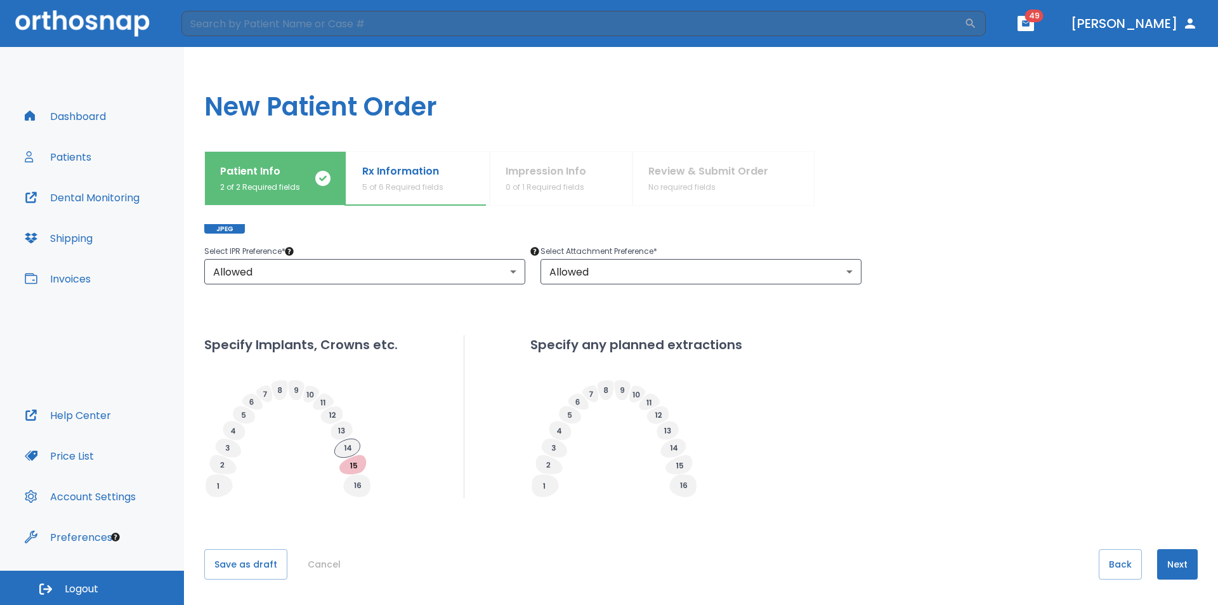
click at [353, 442] on icon at bounding box center [346, 447] width 25 height 18
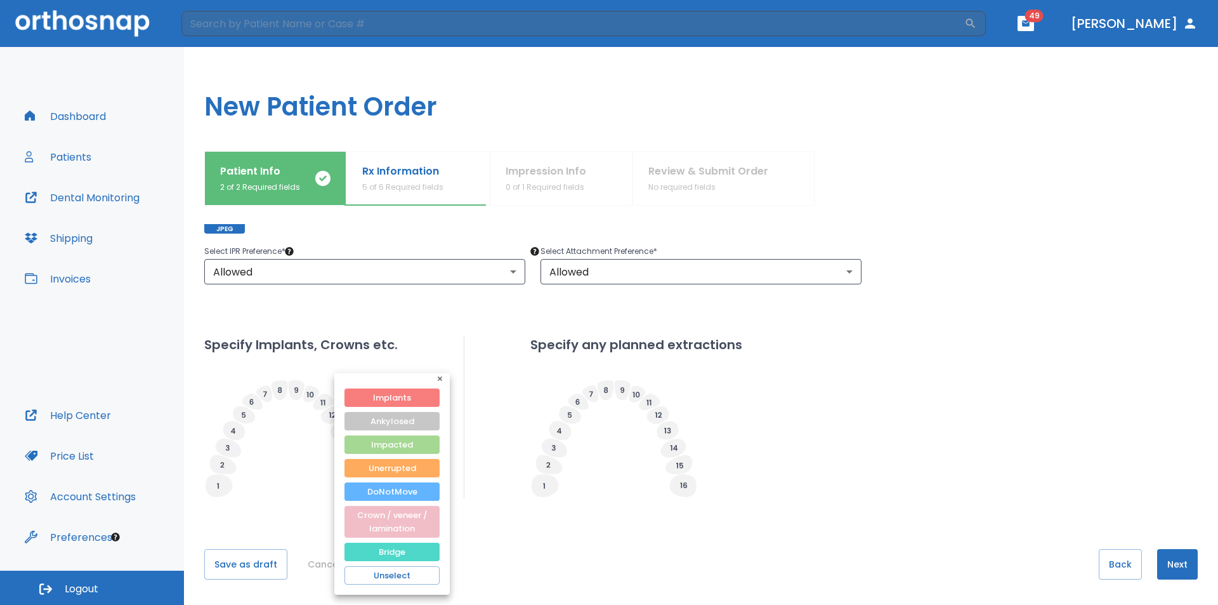
click at [413, 548] on button "Bridge" at bounding box center [392, 551] width 95 height 18
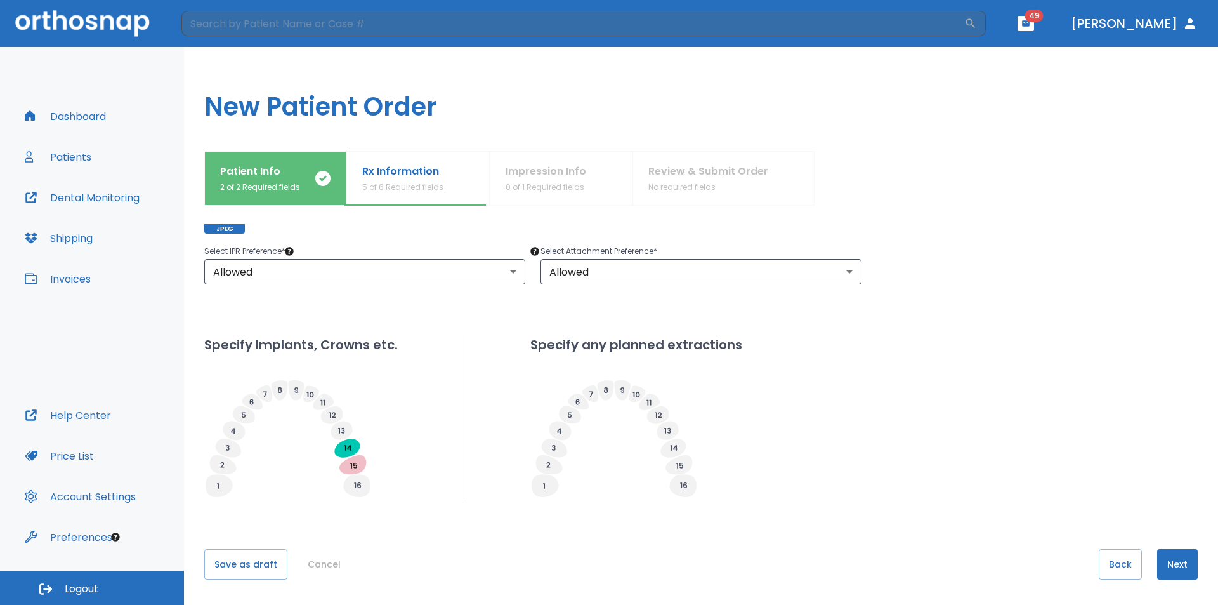
click at [343, 428] on g at bounding box center [342, 430] width 22 height 18
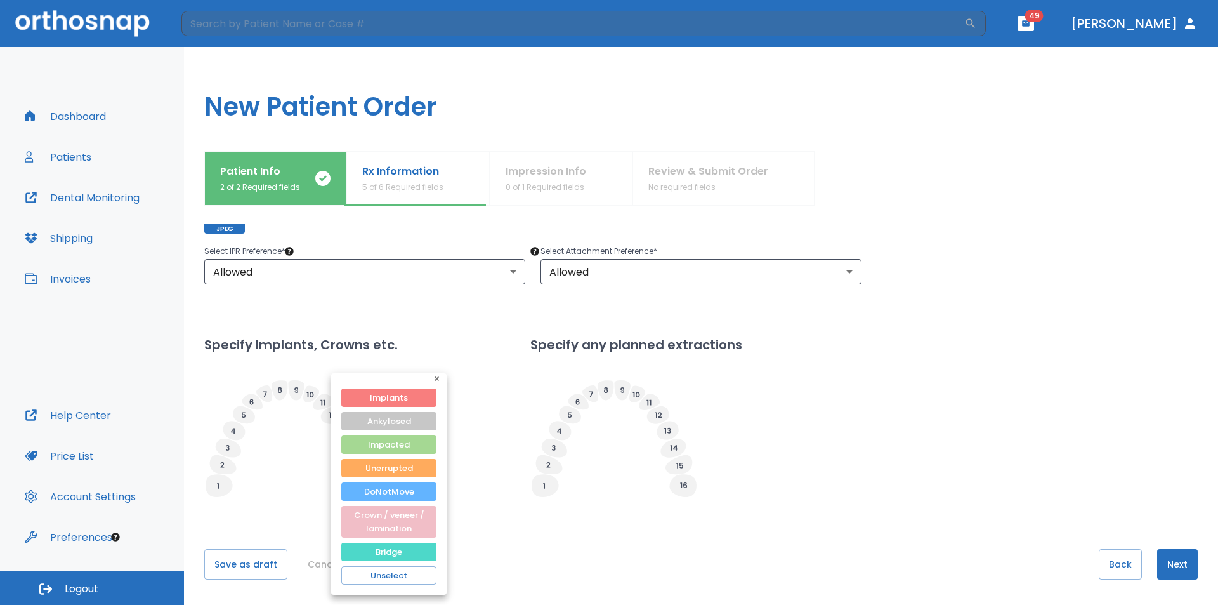
click at [425, 546] on button "Bridge" at bounding box center [388, 551] width 95 height 18
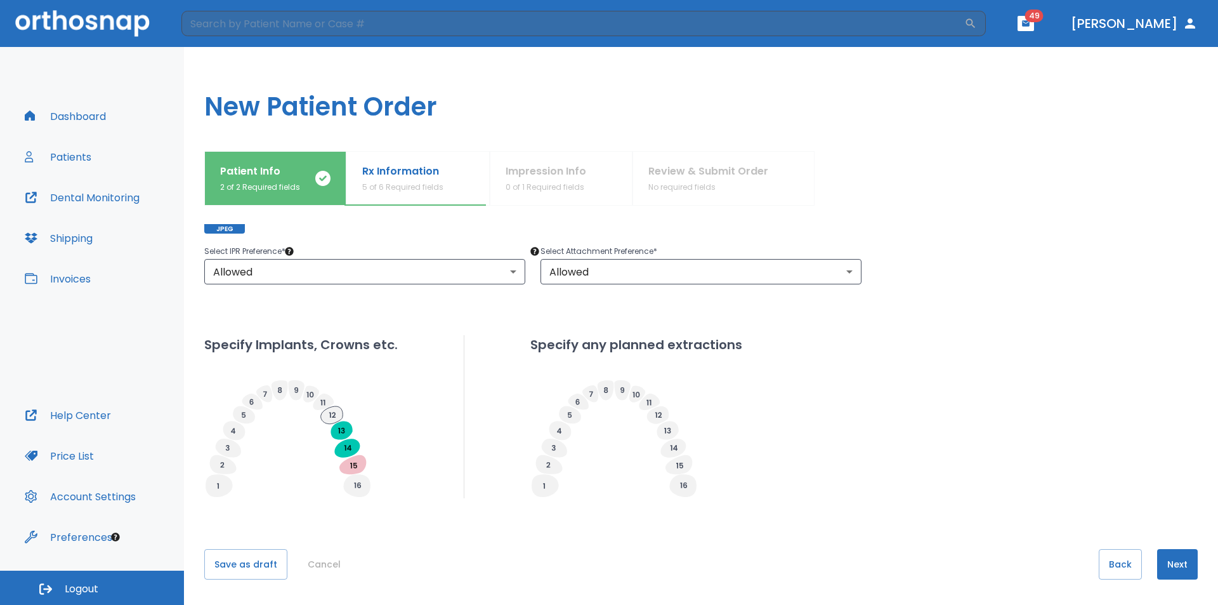
click at [337, 417] on icon at bounding box center [332, 415] width 22 height 18
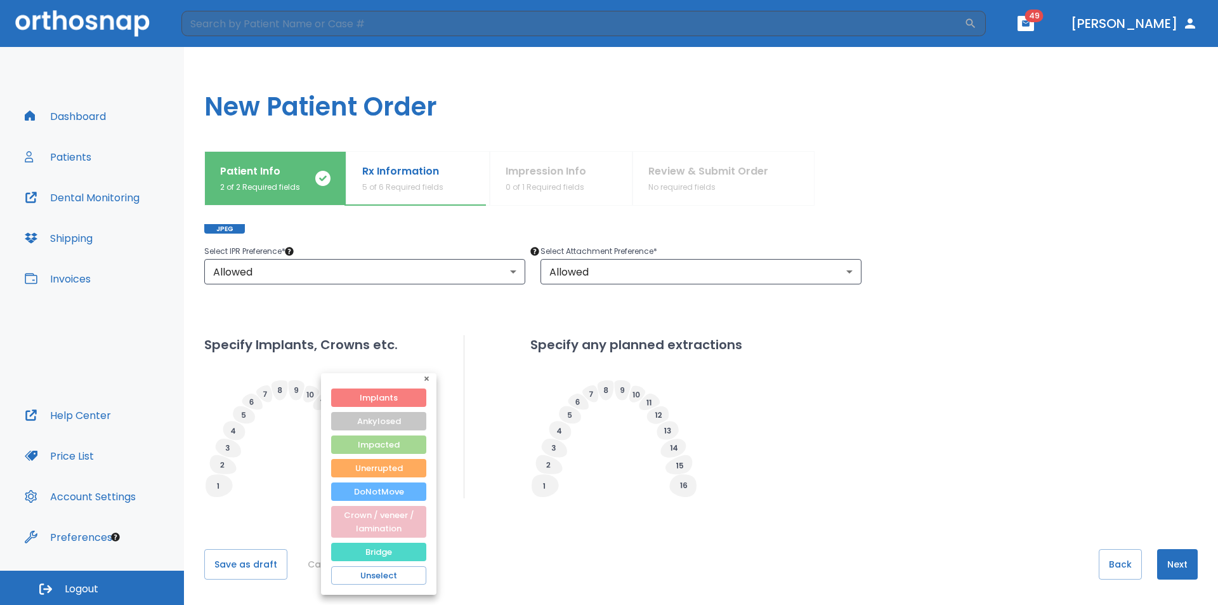
click at [414, 551] on button "Bridge" at bounding box center [378, 551] width 95 height 18
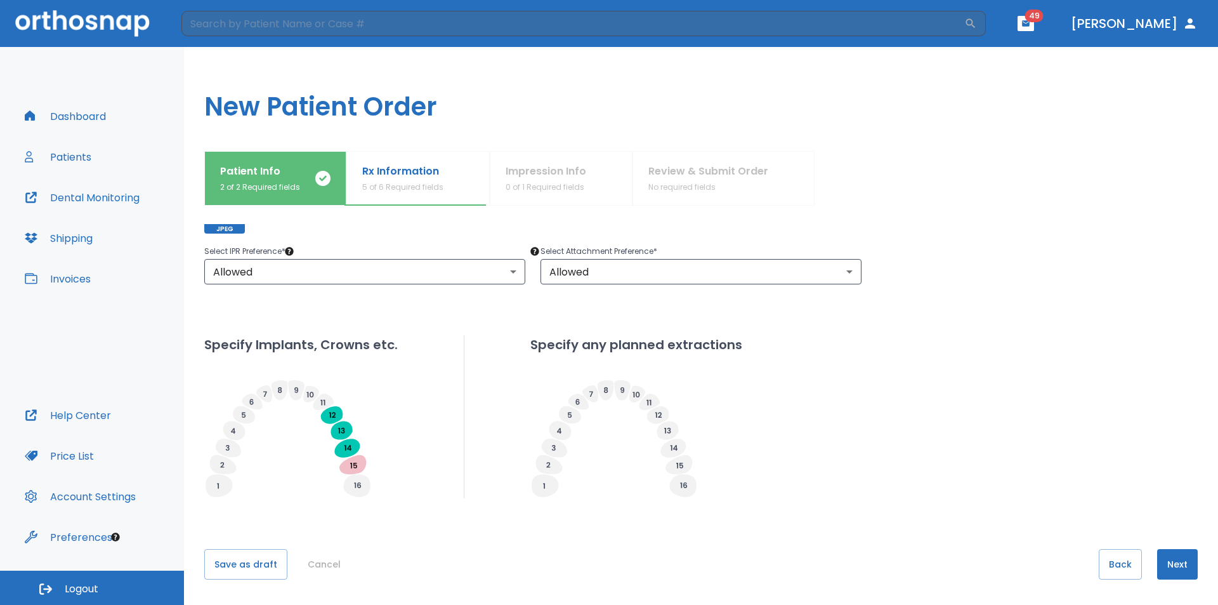
click at [324, 400] on g at bounding box center [323, 401] width 21 height 16
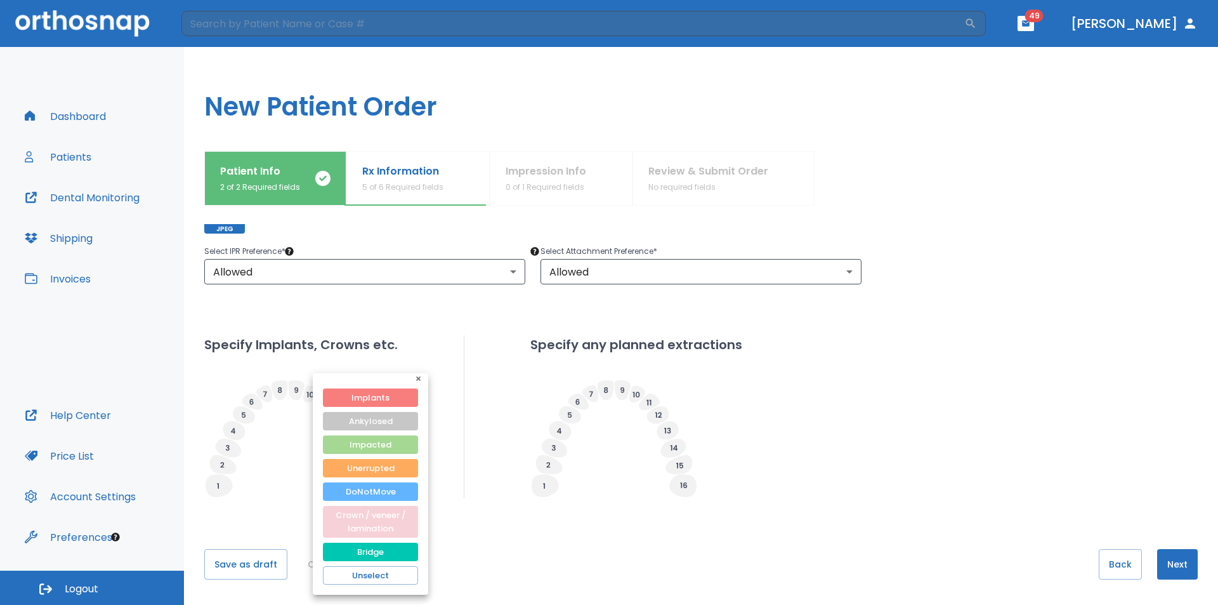
click at [376, 512] on button "Crown / veneer / lamination" at bounding box center [370, 522] width 95 height 32
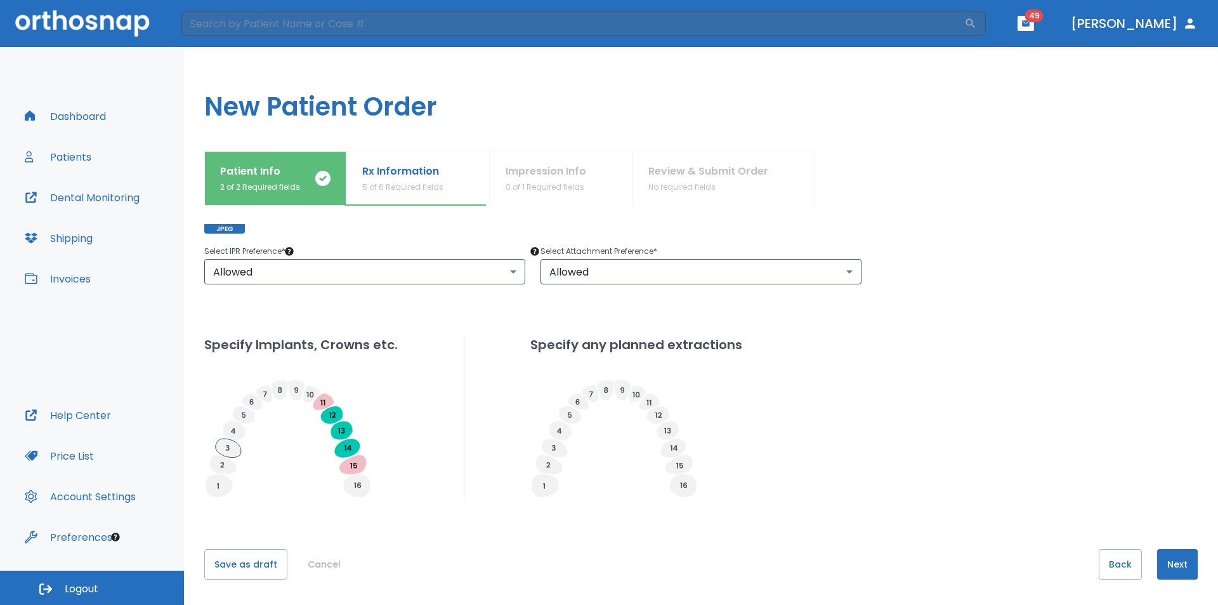
click at [227, 450] on icon at bounding box center [228, 447] width 25 height 19
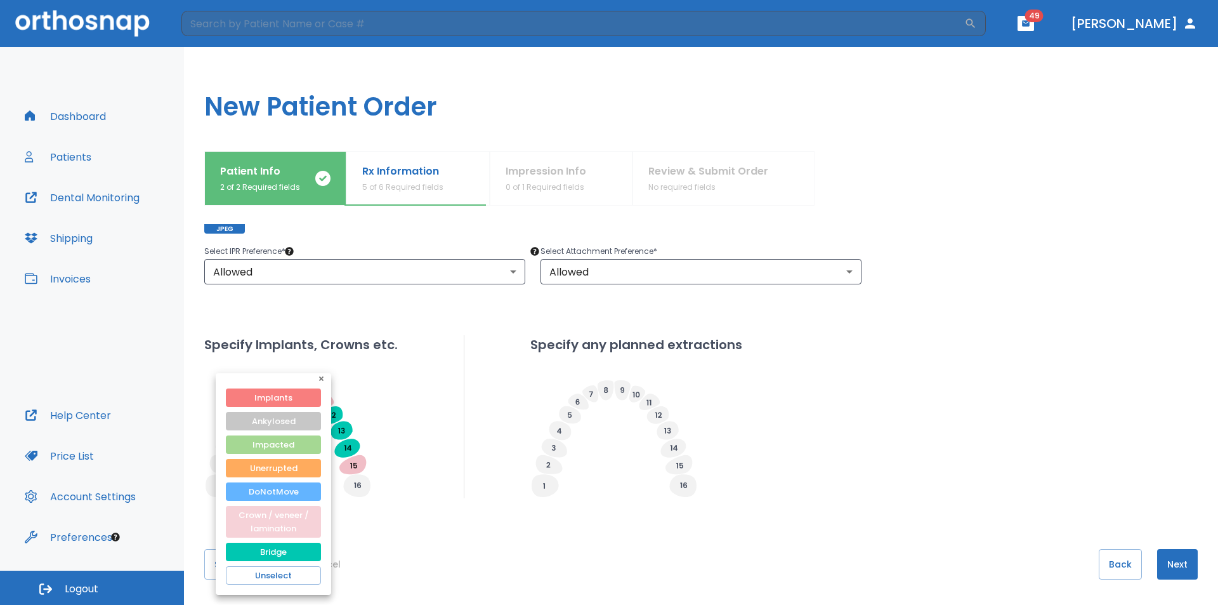
click at [296, 515] on button "Crown / veneer / lamination" at bounding box center [273, 522] width 95 height 32
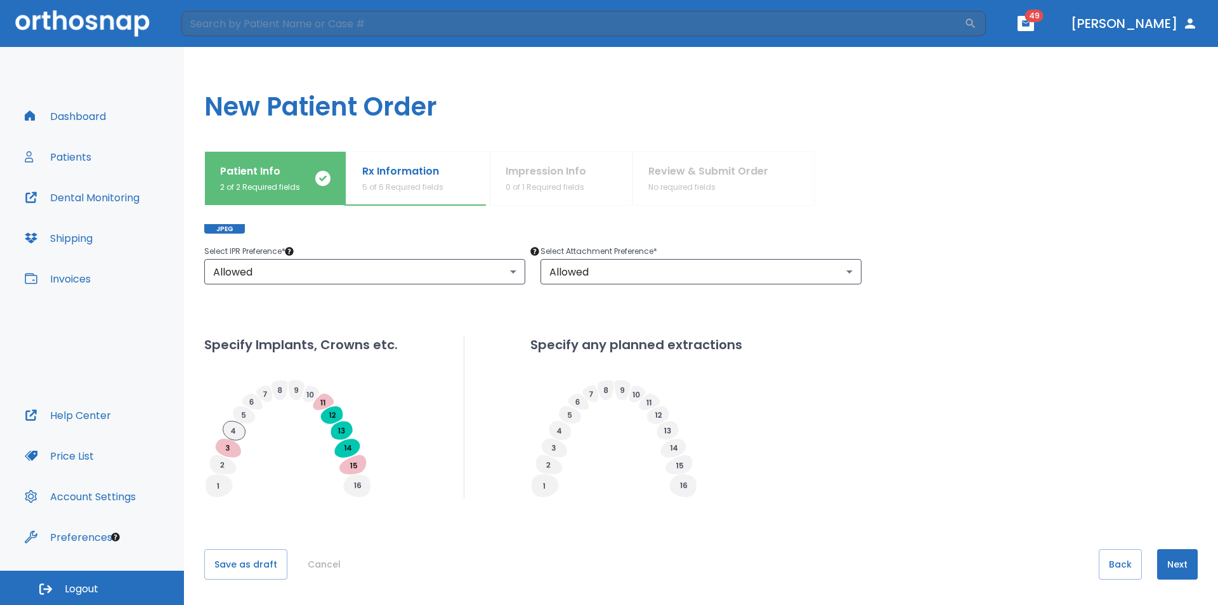
click at [230, 430] on icon at bounding box center [234, 430] width 22 height 19
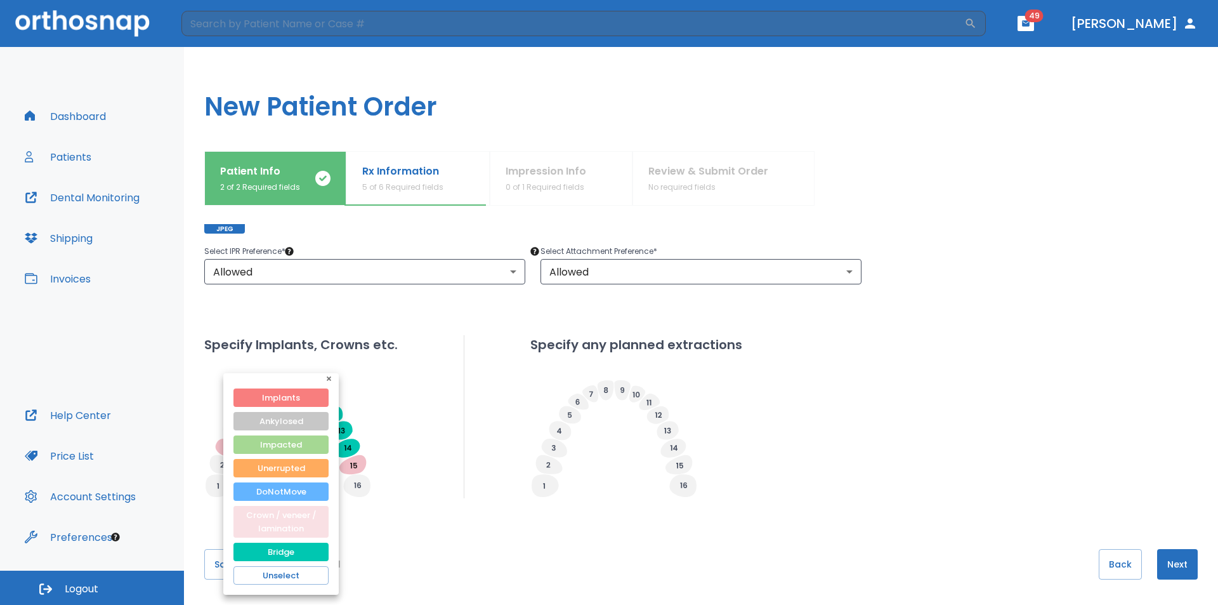
drag, startPoint x: 306, startPoint y: 514, endPoint x: 311, endPoint y: 506, distance: 9.4
click at [306, 513] on button "Crown / veneer / lamination" at bounding box center [280, 522] width 95 height 32
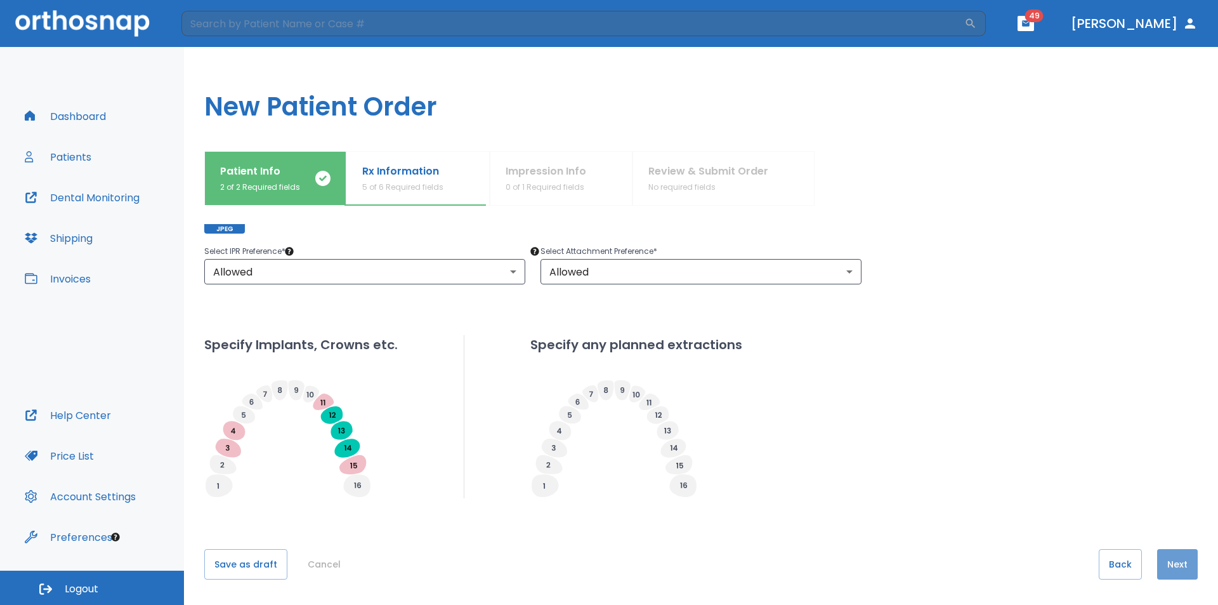
click at [1175, 563] on button "Next" at bounding box center [1177, 564] width 41 height 30
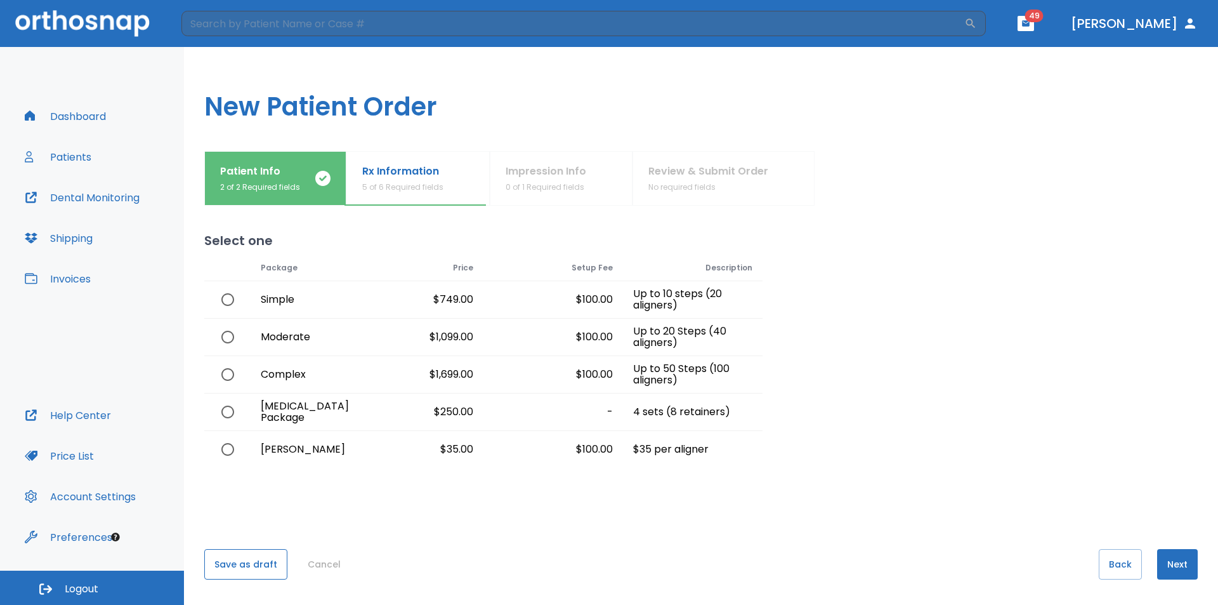
click at [269, 563] on button "Save as draft" at bounding box center [245, 564] width 83 height 30
